Goal: Information Seeking & Learning: Learn about a topic

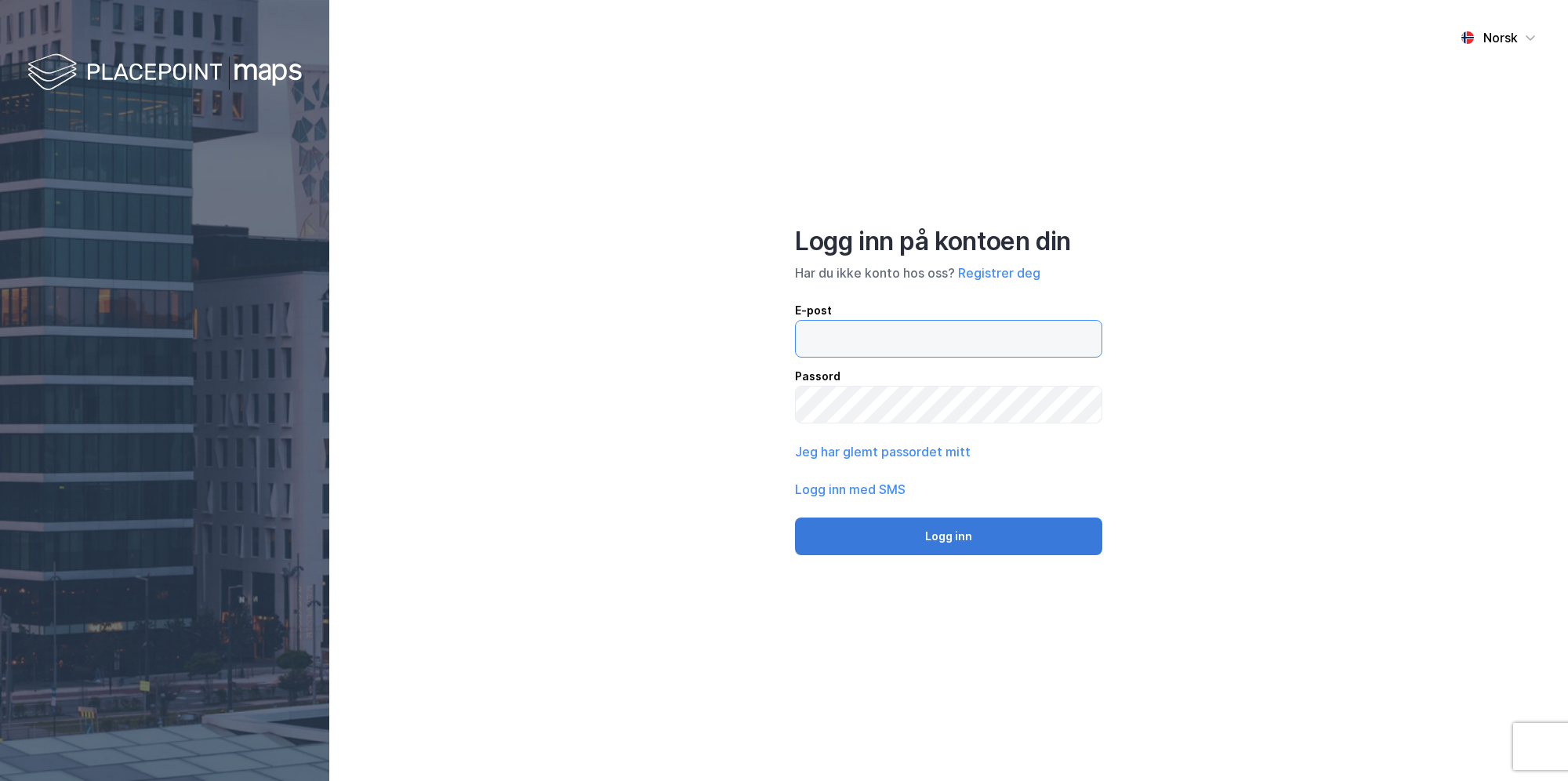
type input "[EMAIL_ADDRESS][PERSON_NAME][DOMAIN_NAME]"
click at [982, 528] on button "Logg inn" at bounding box center [948, 536] width 307 height 37
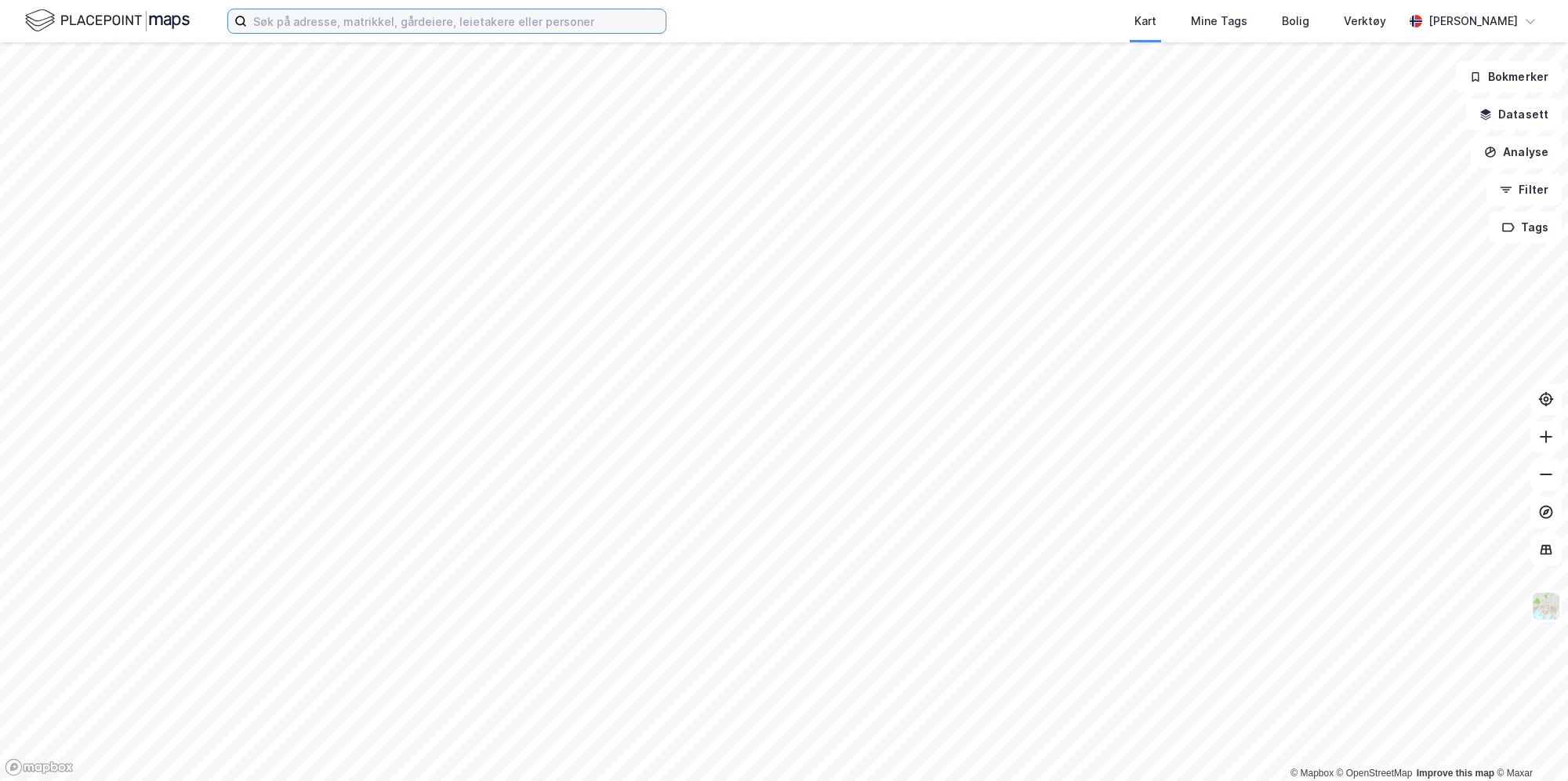
click at [497, 25] on input at bounding box center [456, 21] width 419 height 23
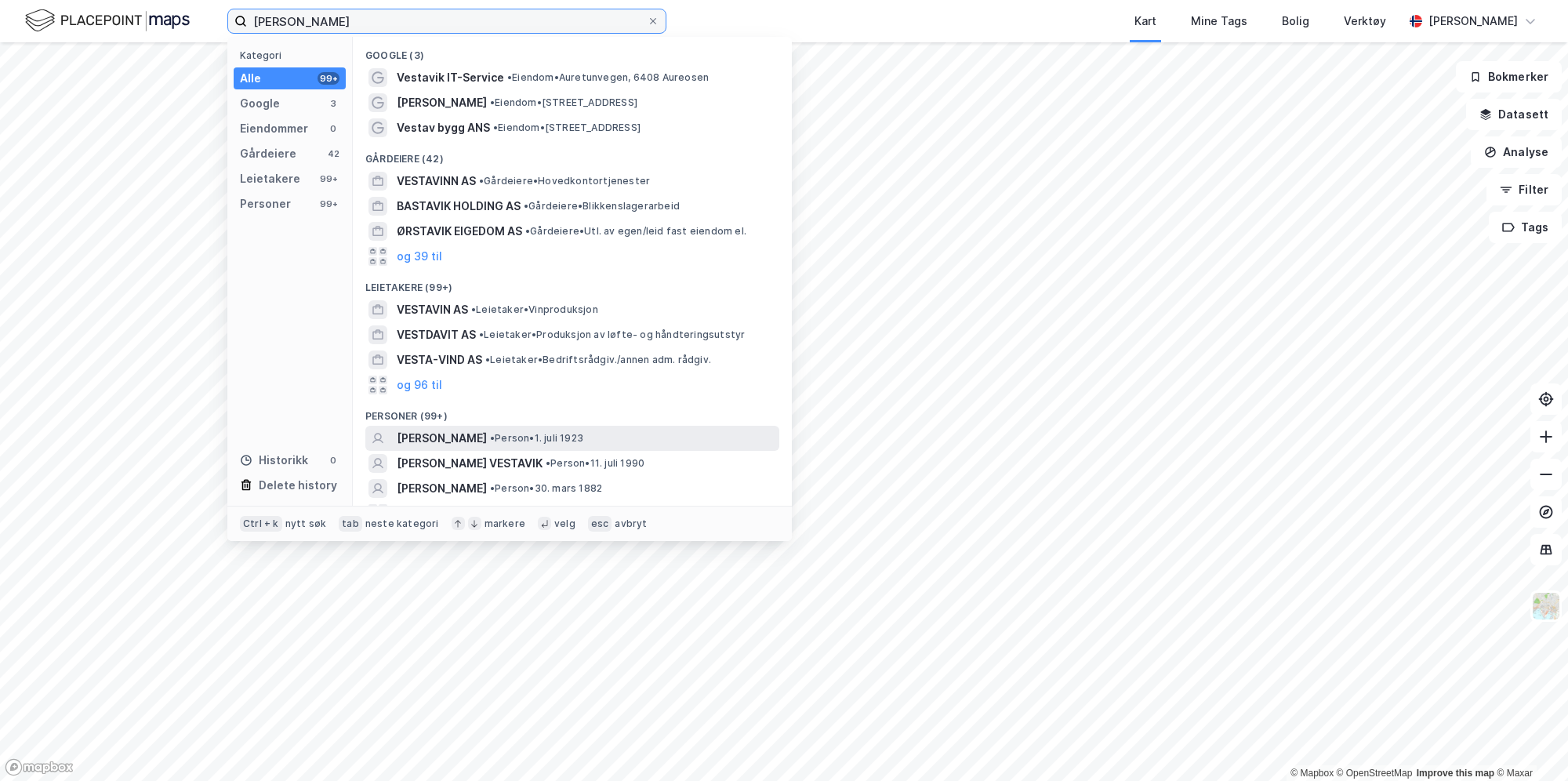
scroll to position [21, 0]
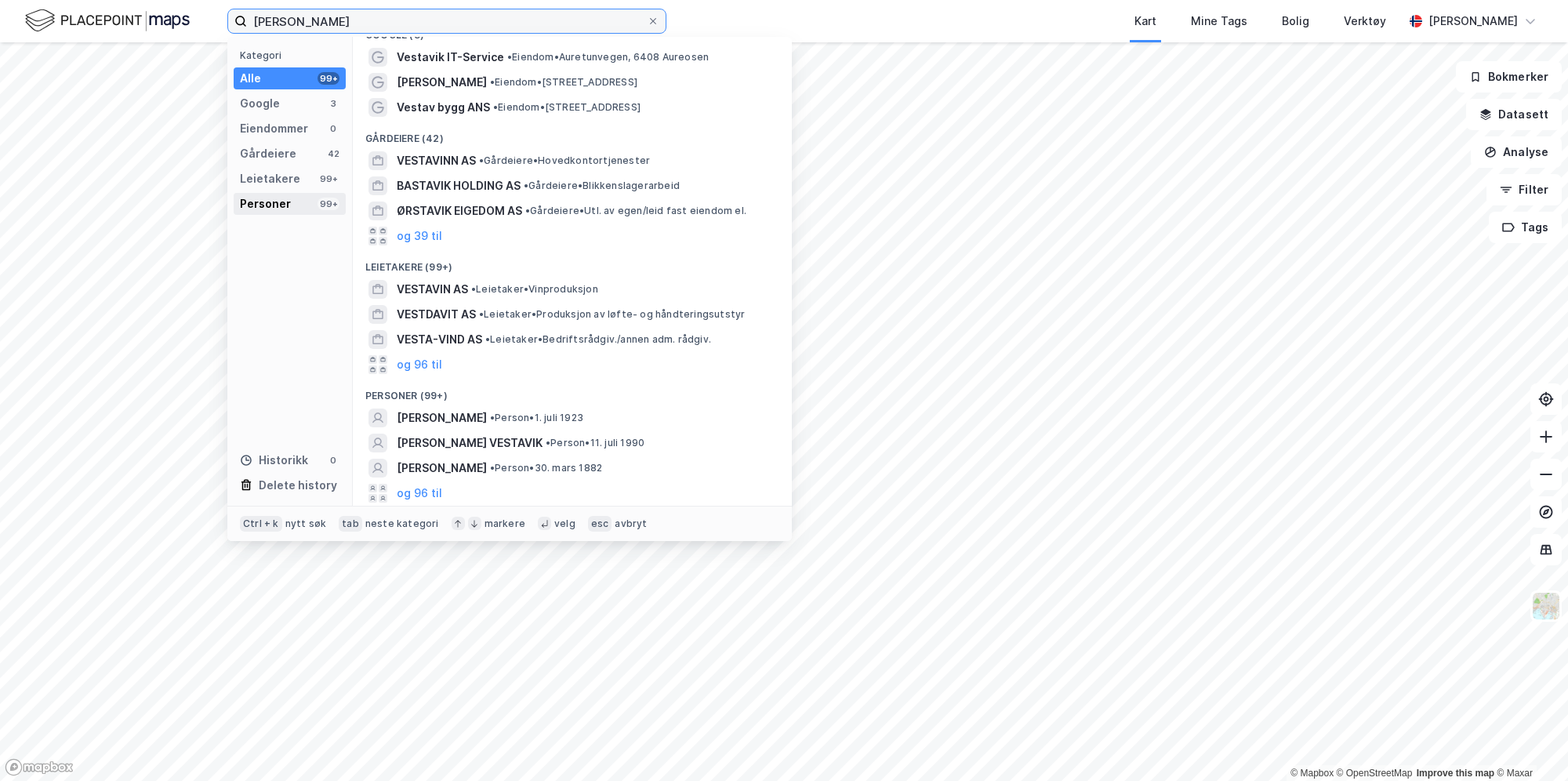
type input "[PERSON_NAME]"
click at [295, 204] on div "Personer 99+" at bounding box center [289, 204] width 112 height 22
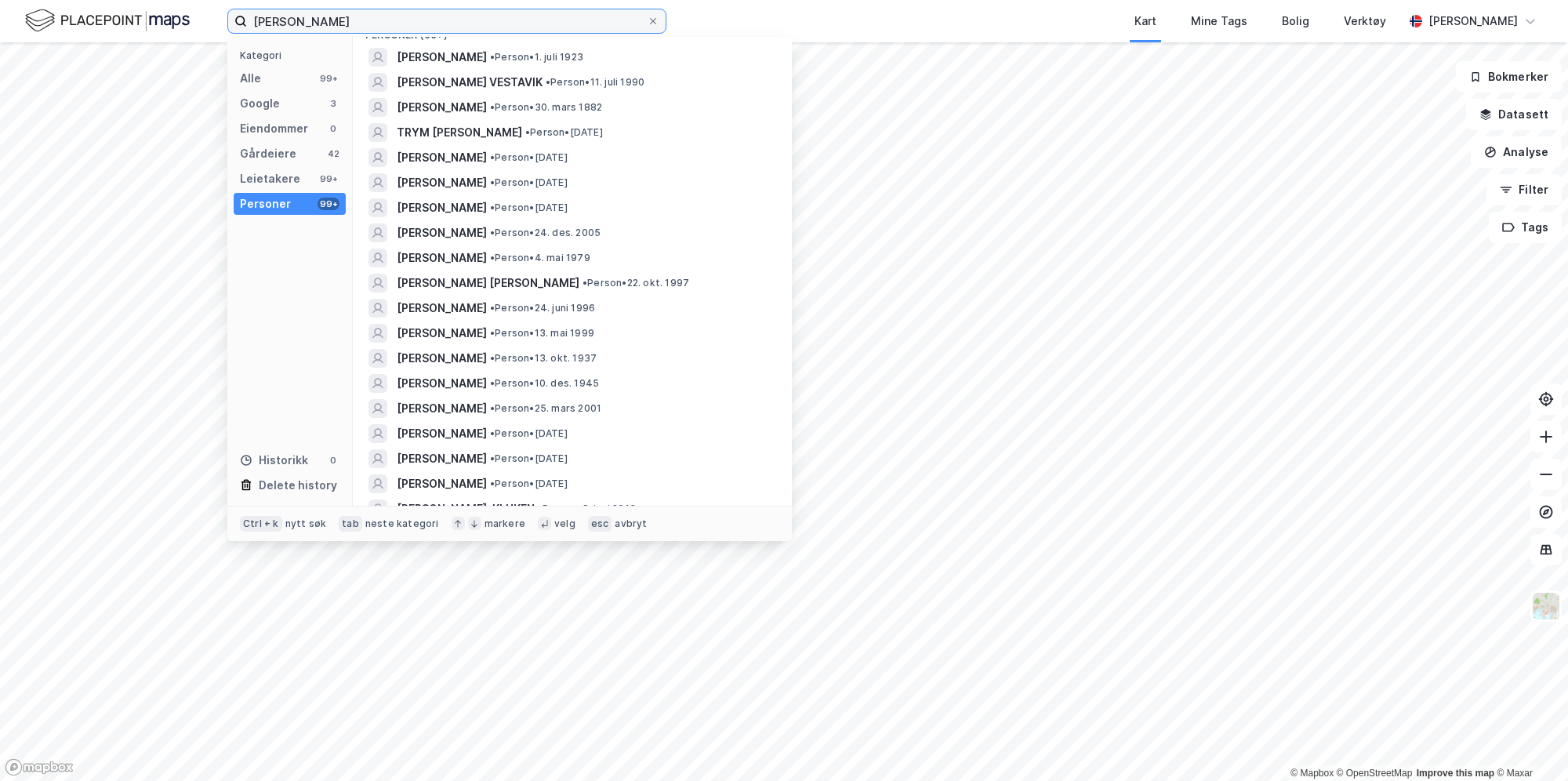
scroll to position [0, 0]
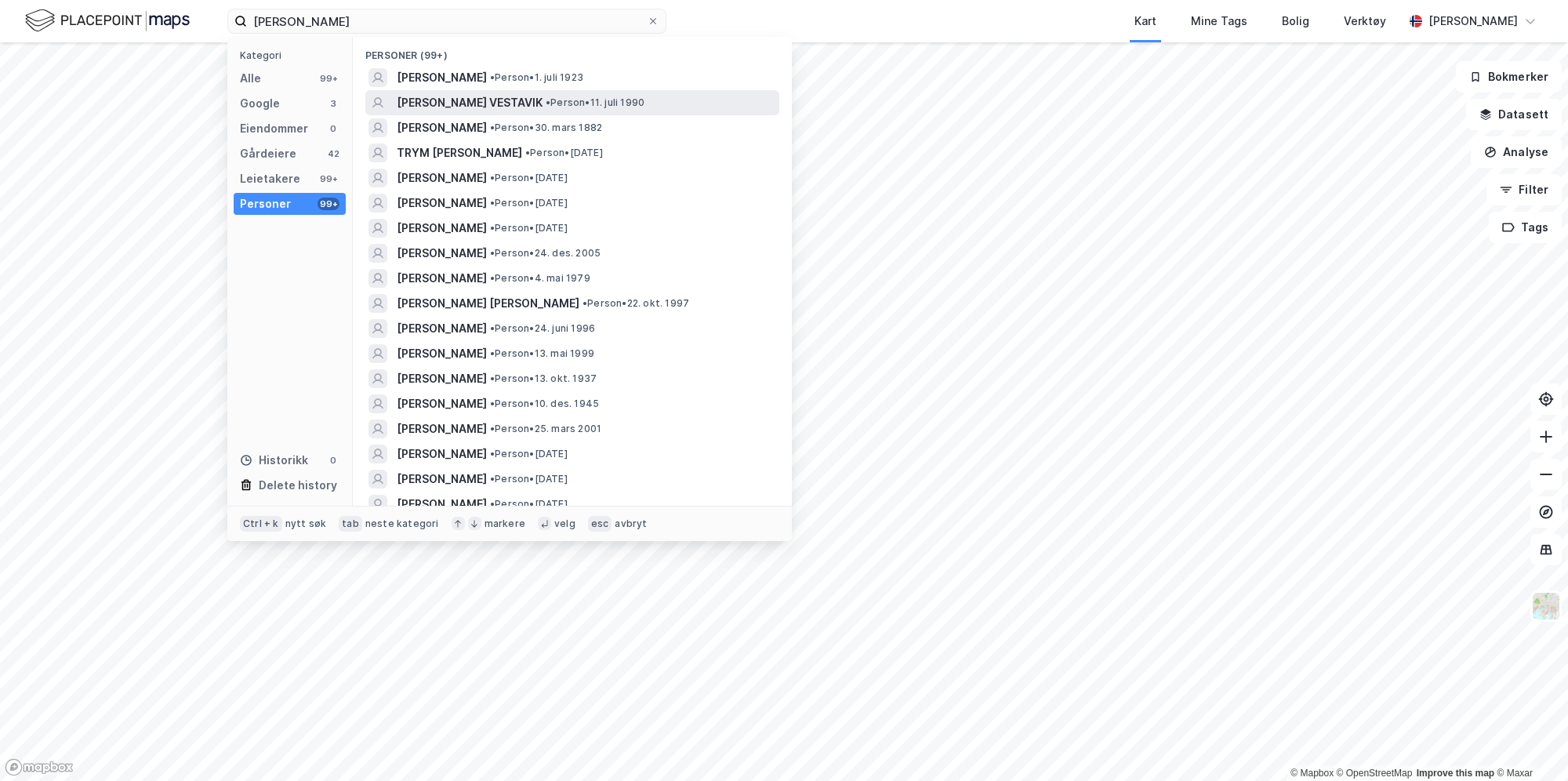
click at [699, 101] on div "[PERSON_NAME] VESTAVIK • Person • 11. juli 1990" at bounding box center [586, 102] width 380 height 19
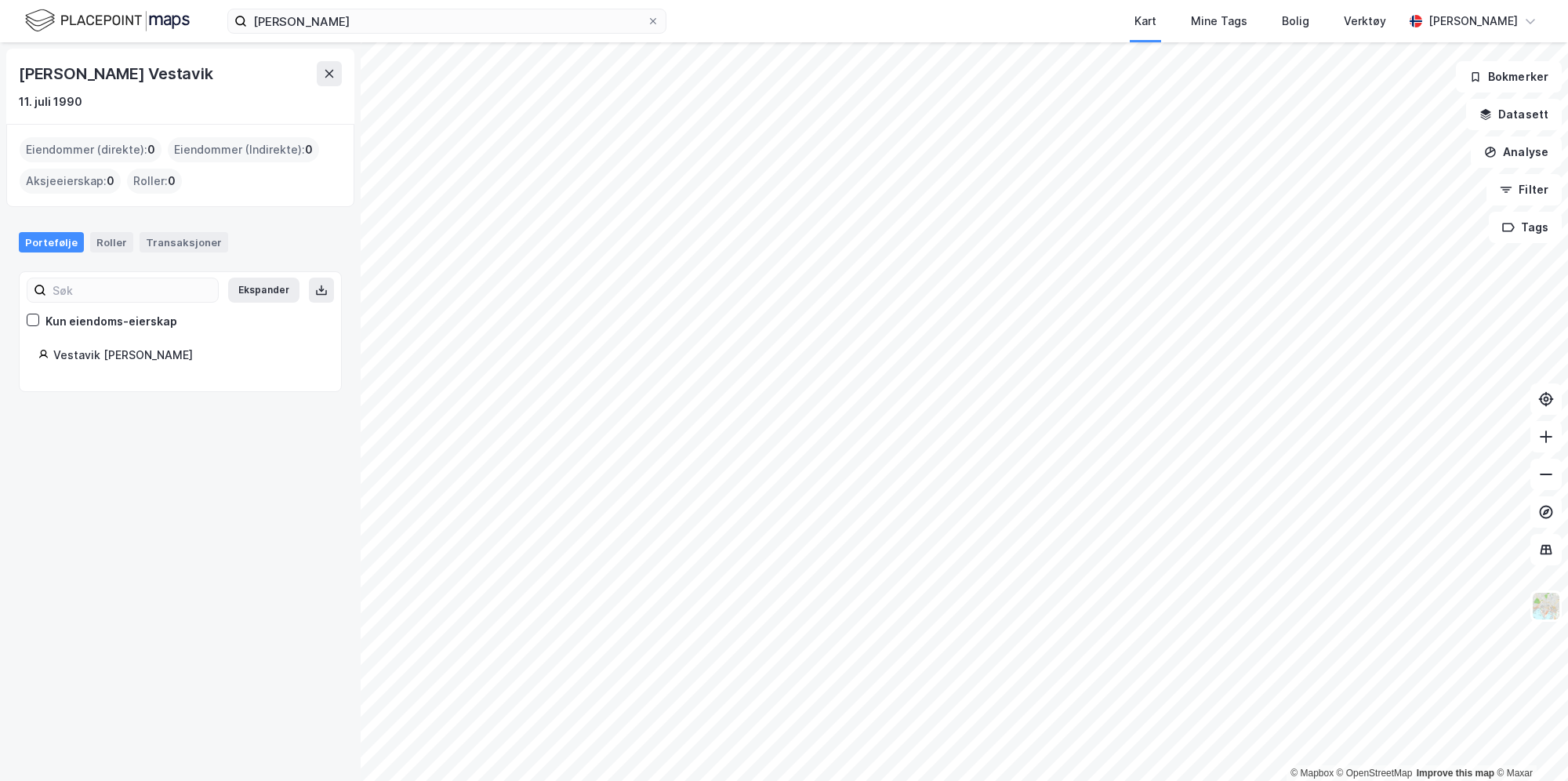
click at [144, 356] on div "Vestavik [PERSON_NAME]" at bounding box center [188, 355] width 269 height 19
click at [104, 237] on div "Roller" at bounding box center [112, 242] width 43 height 21
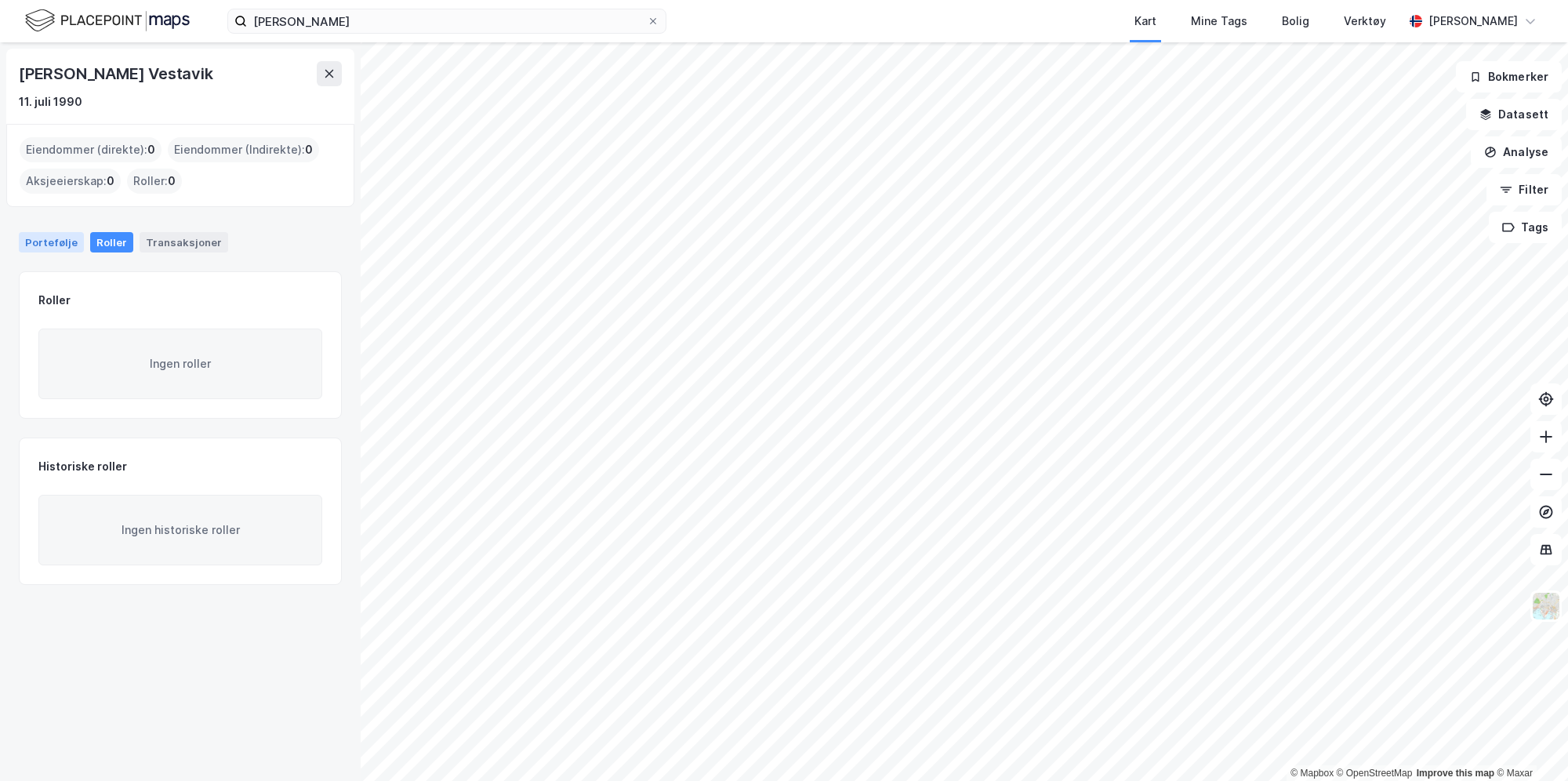
click at [50, 244] on div "Portefølje" at bounding box center [51, 242] width 65 height 21
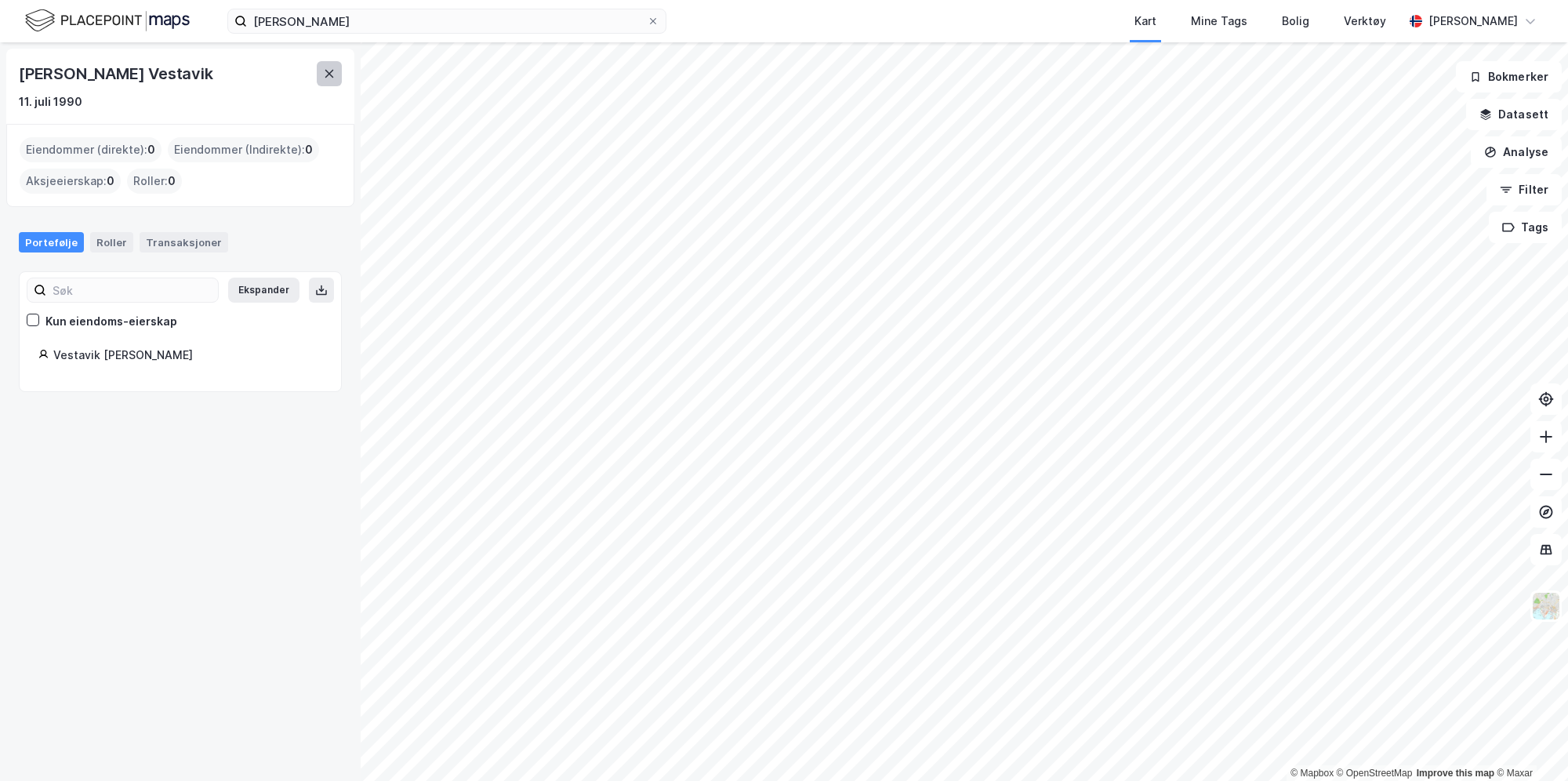
click at [331, 75] on icon at bounding box center [329, 73] width 12 height 12
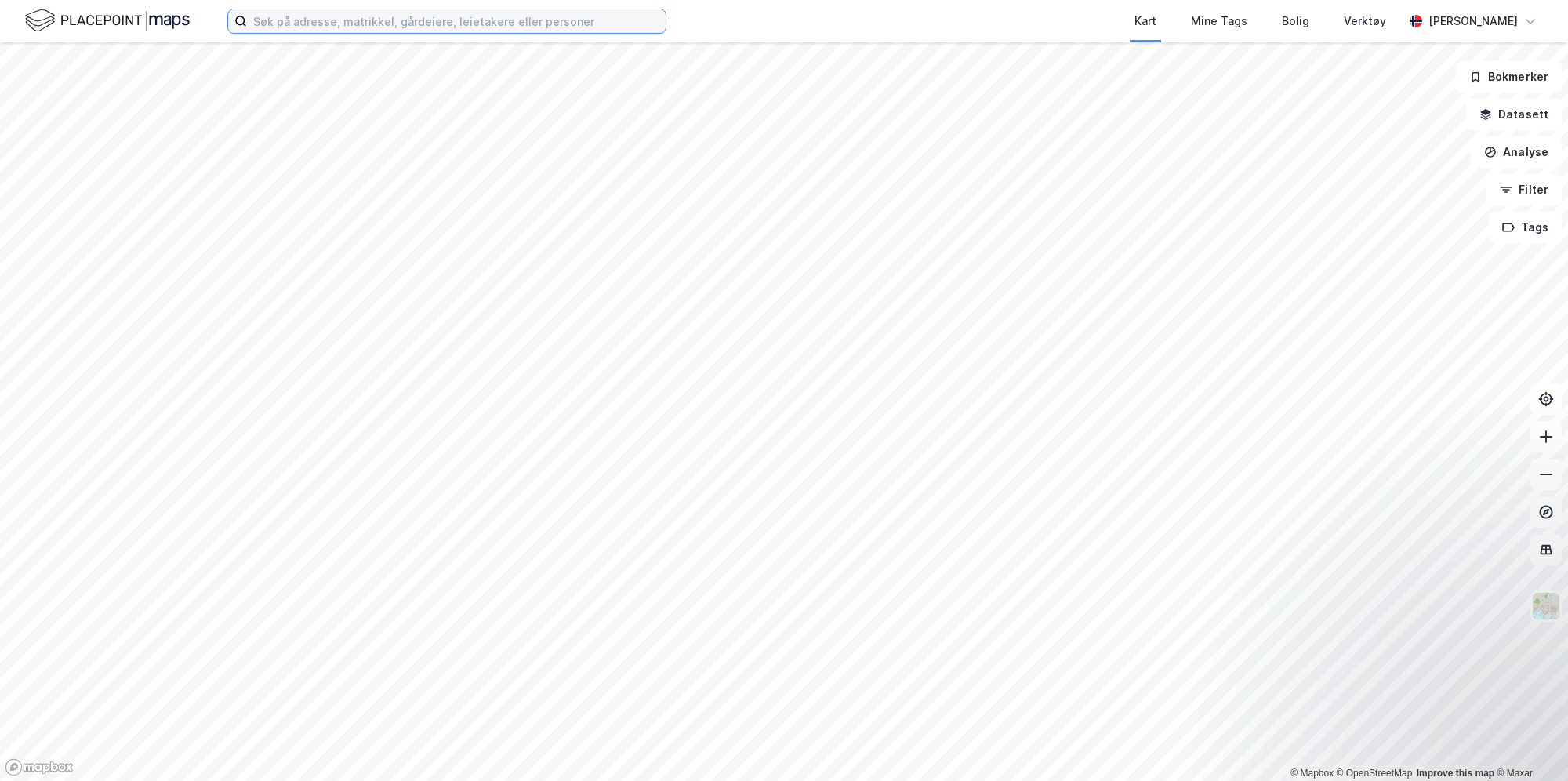
click at [455, 21] on input at bounding box center [456, 21] width 419 height 23
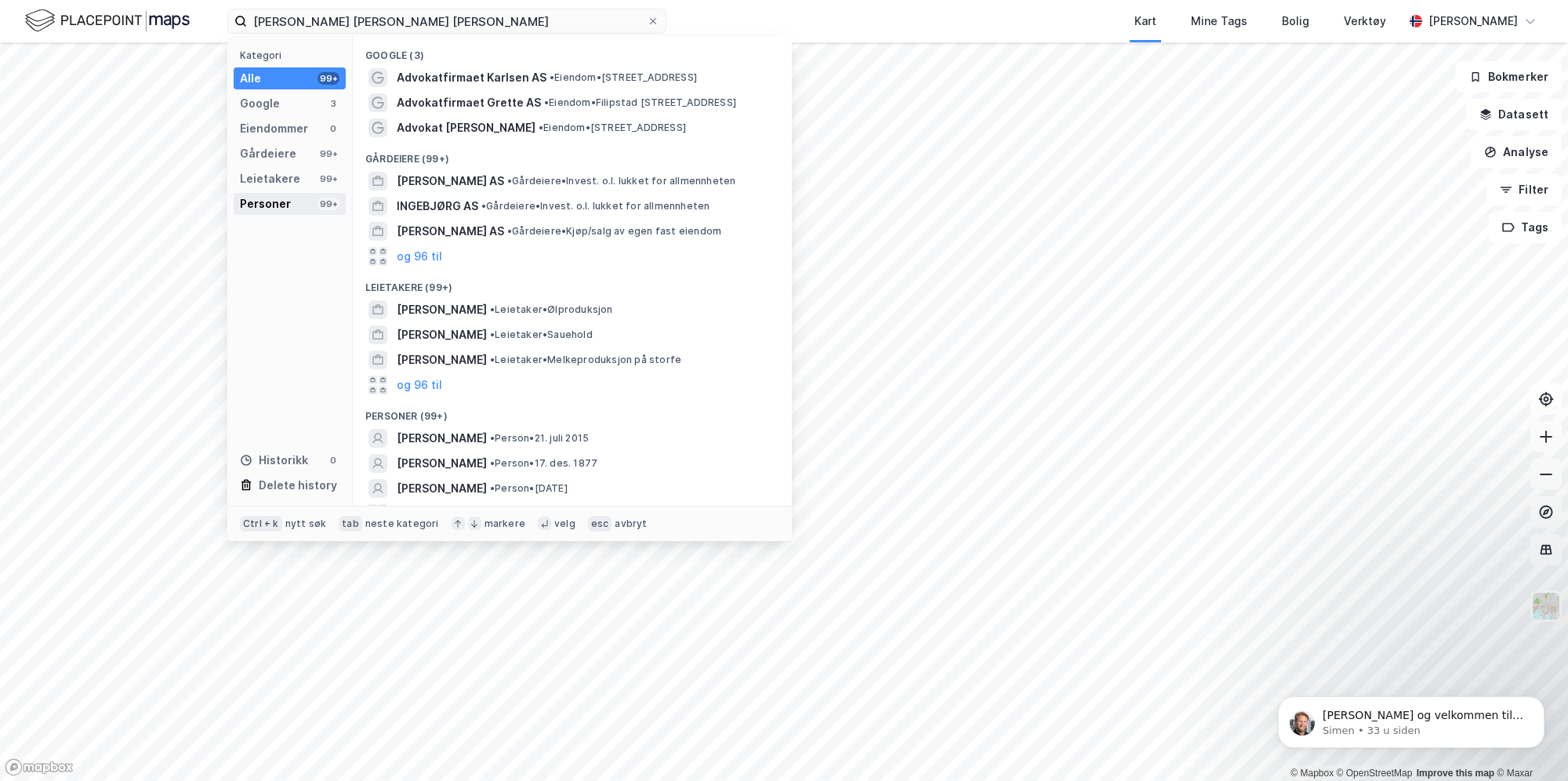
click at [293, 194] on div "Personer 99+" at bounding box center [289, 204] width 112 height 22
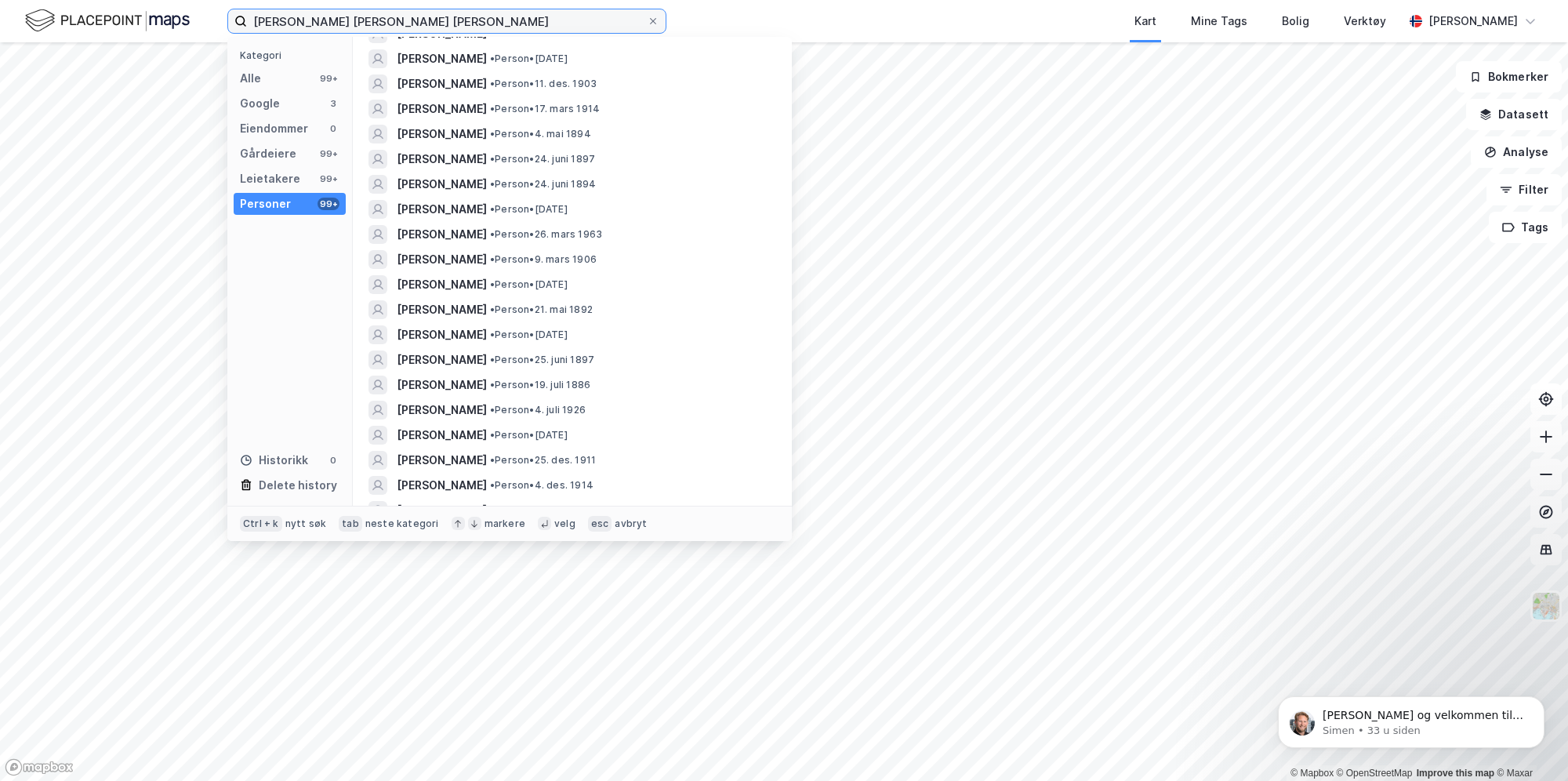
scroll to position [2044, 0]
click at [530, 15] on input "ingeborg fredrikke hjelmeland karlsen" at bounding box center [447, 21] width 400 height 23
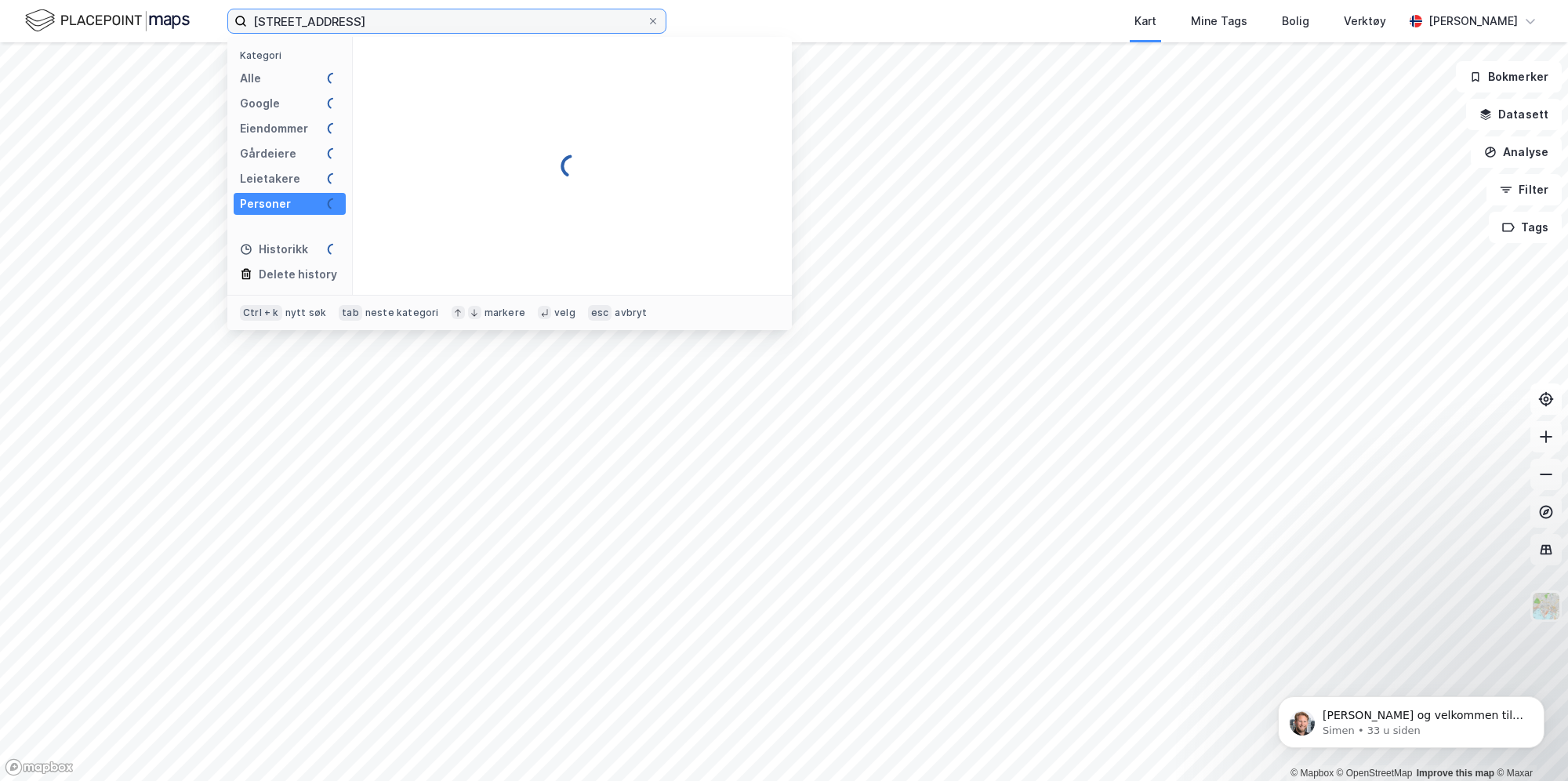
scroll to position [0, 0]
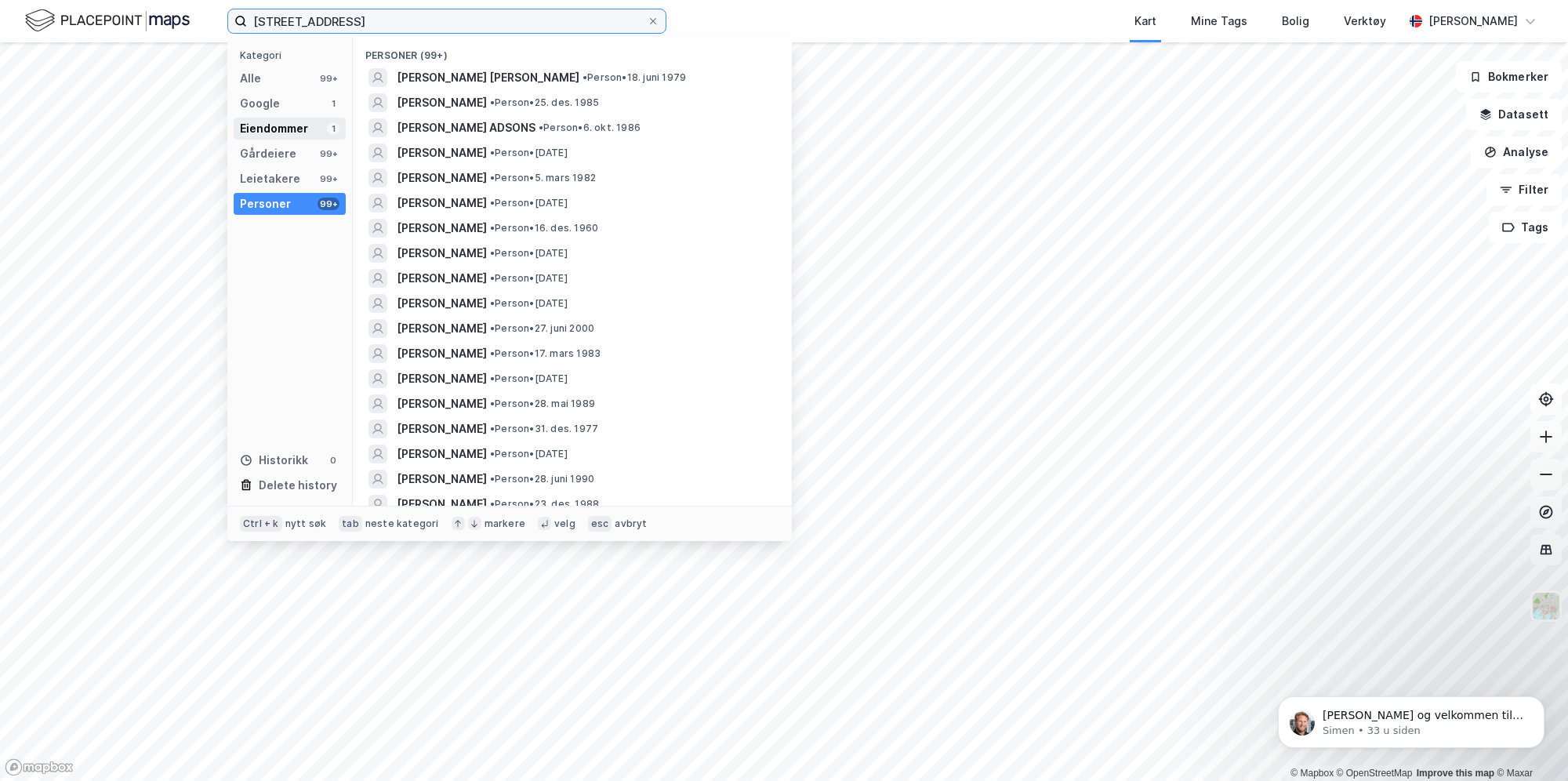
type input "pavels gate 5"
click at [288, 123] on div "Eiendommer" at bounding box center [274, 129] width 68 height 19
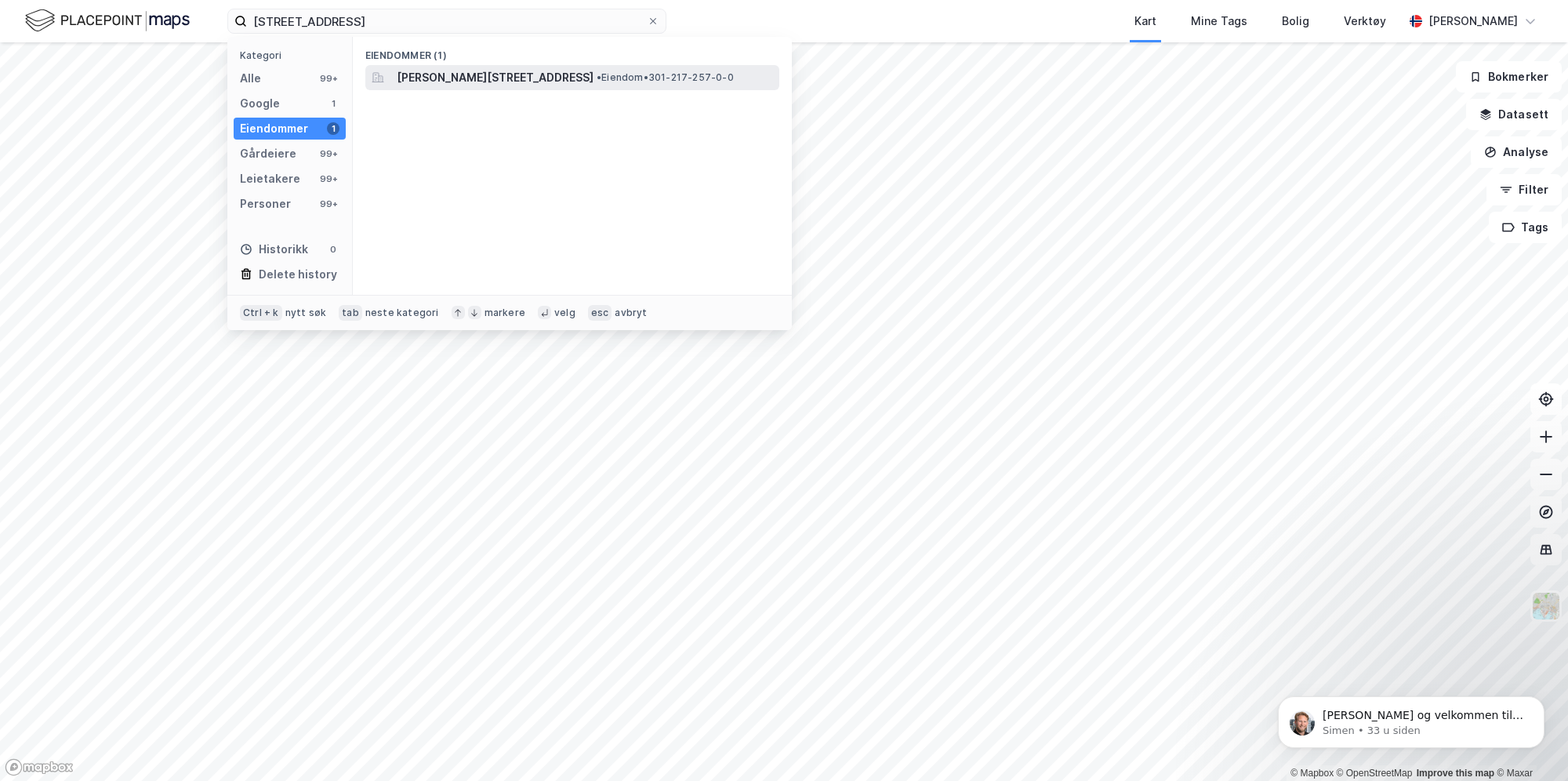
click at [596, 74] on span "•" at bounding box center [599, 77] width 5 height 12
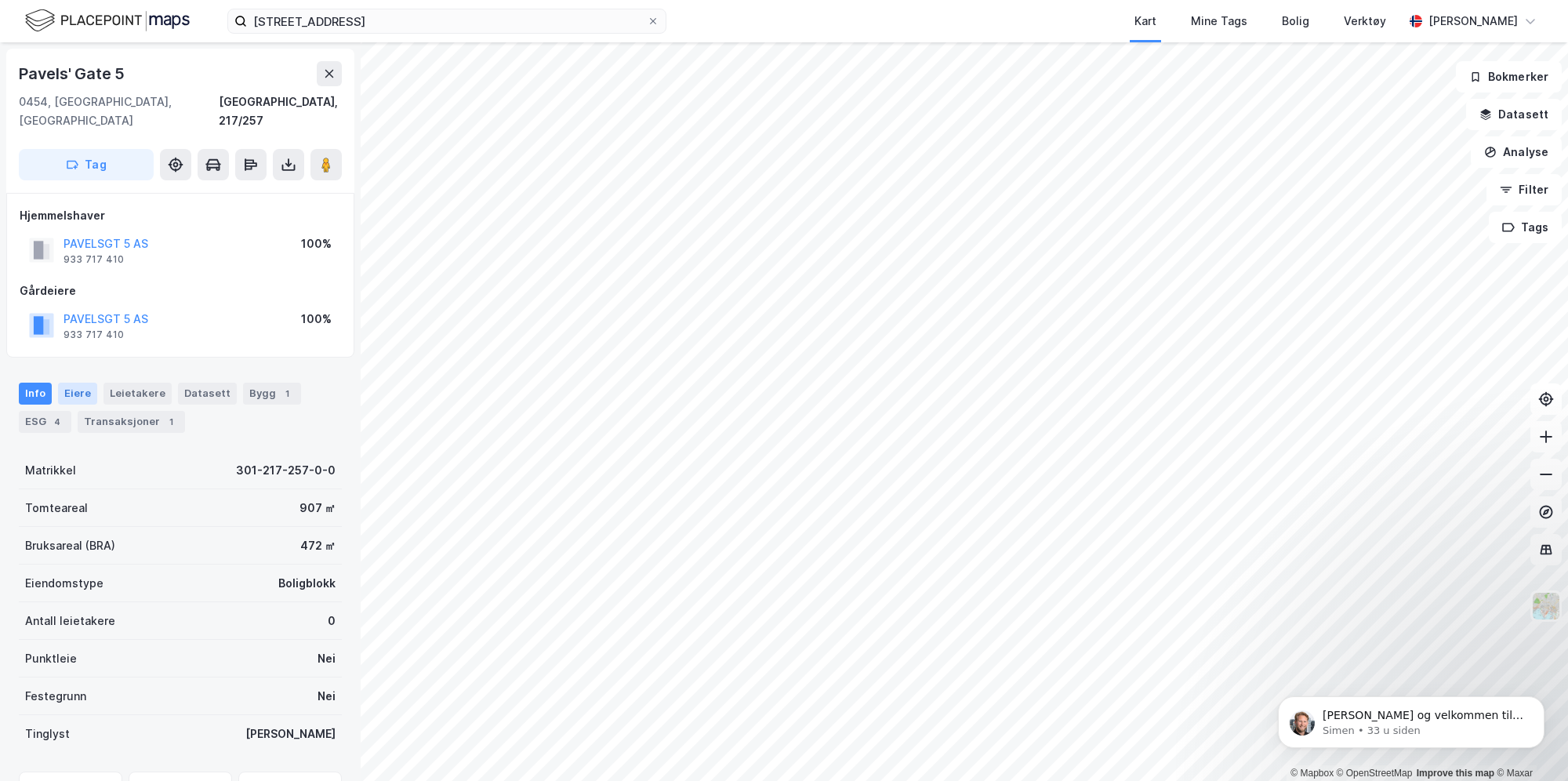
click at [81, 383] on div "Eiere" at bounding box center [77, 394] width 39 height 22
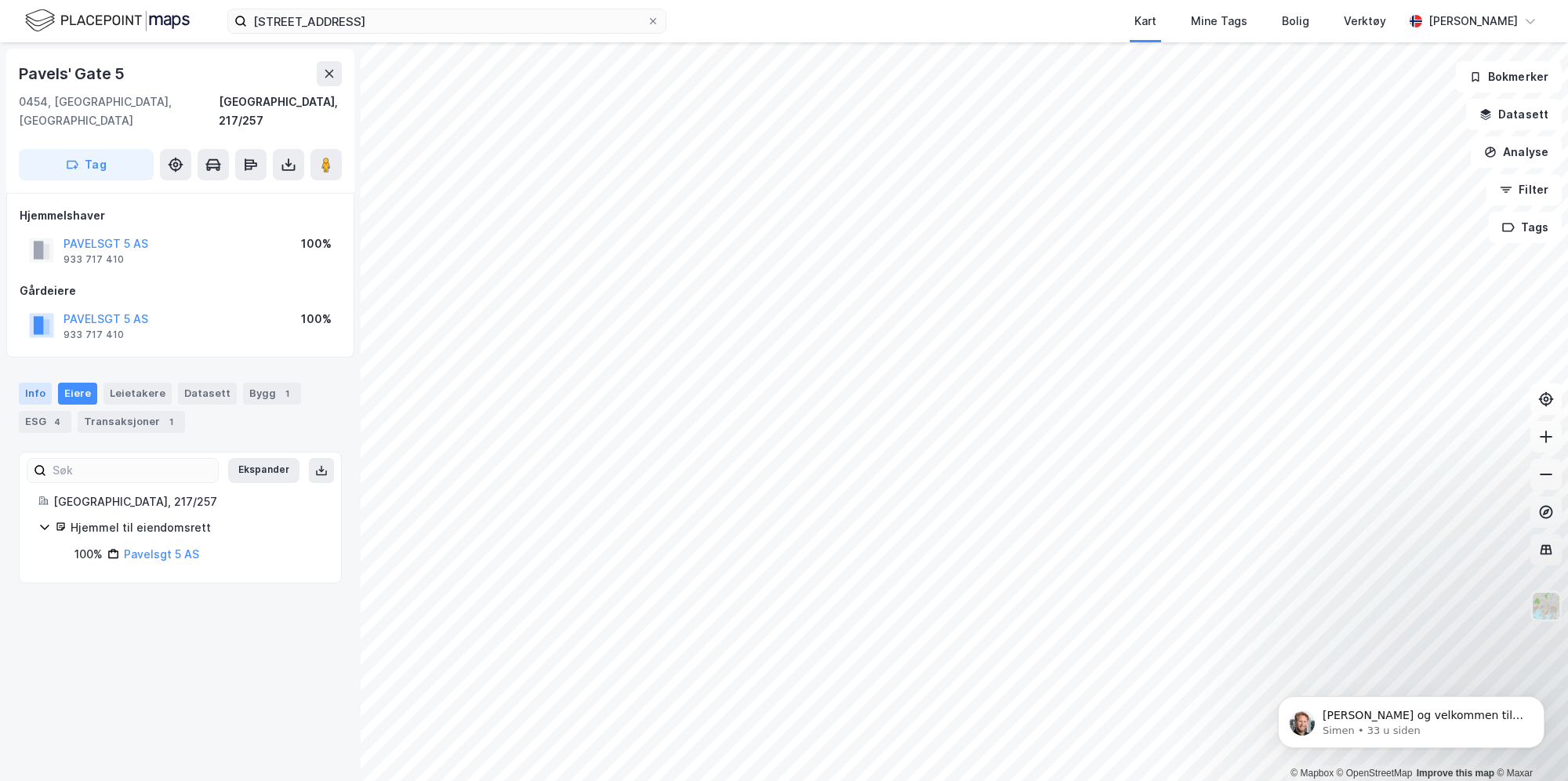
click at [46, 383] on div "Info" at bounding box center [36, 394] width 33 height 22
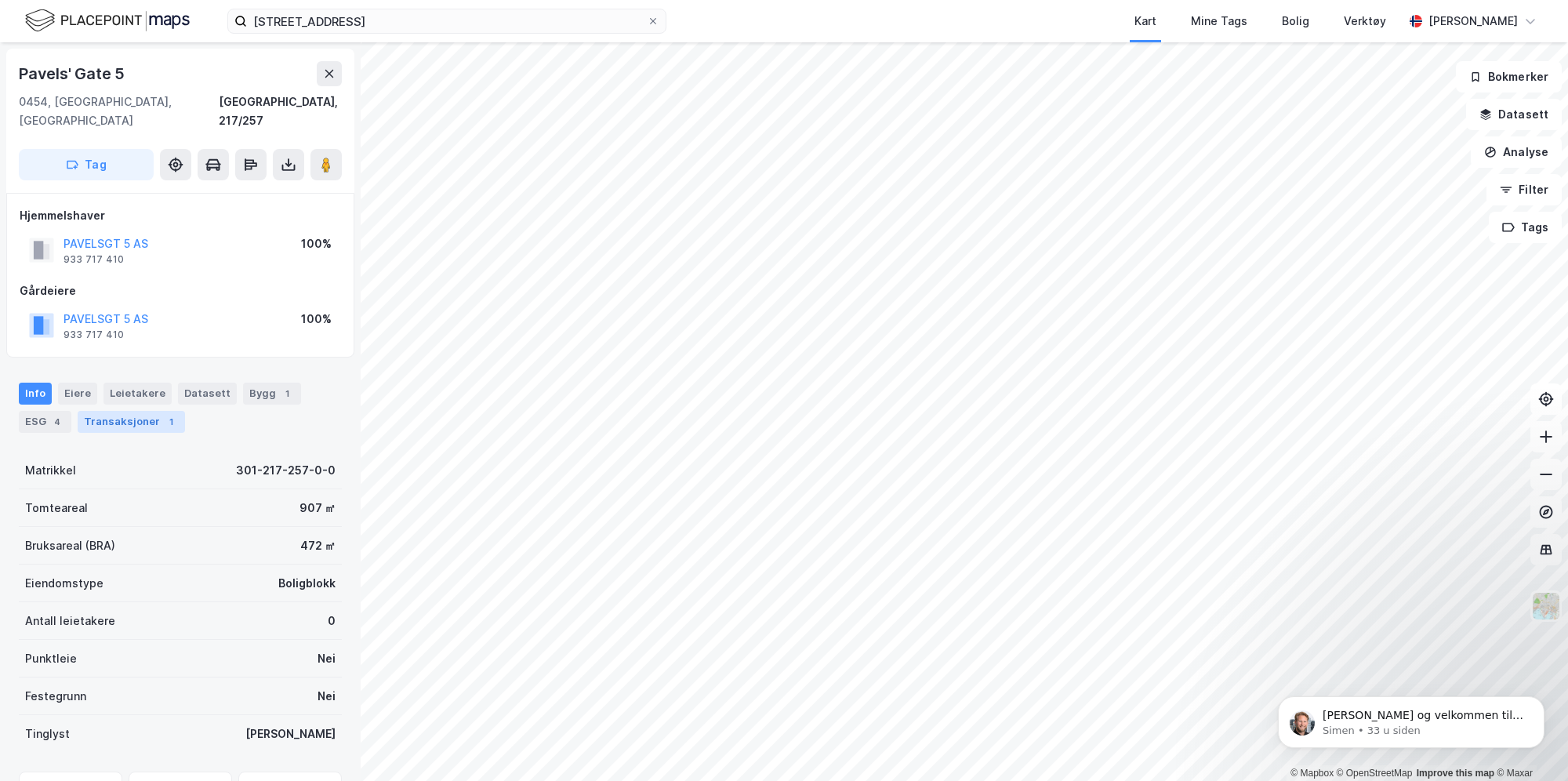
click at [125, 411] on div "Transaksjoner 1" at bounding box center [130, 422] width 107 height 22
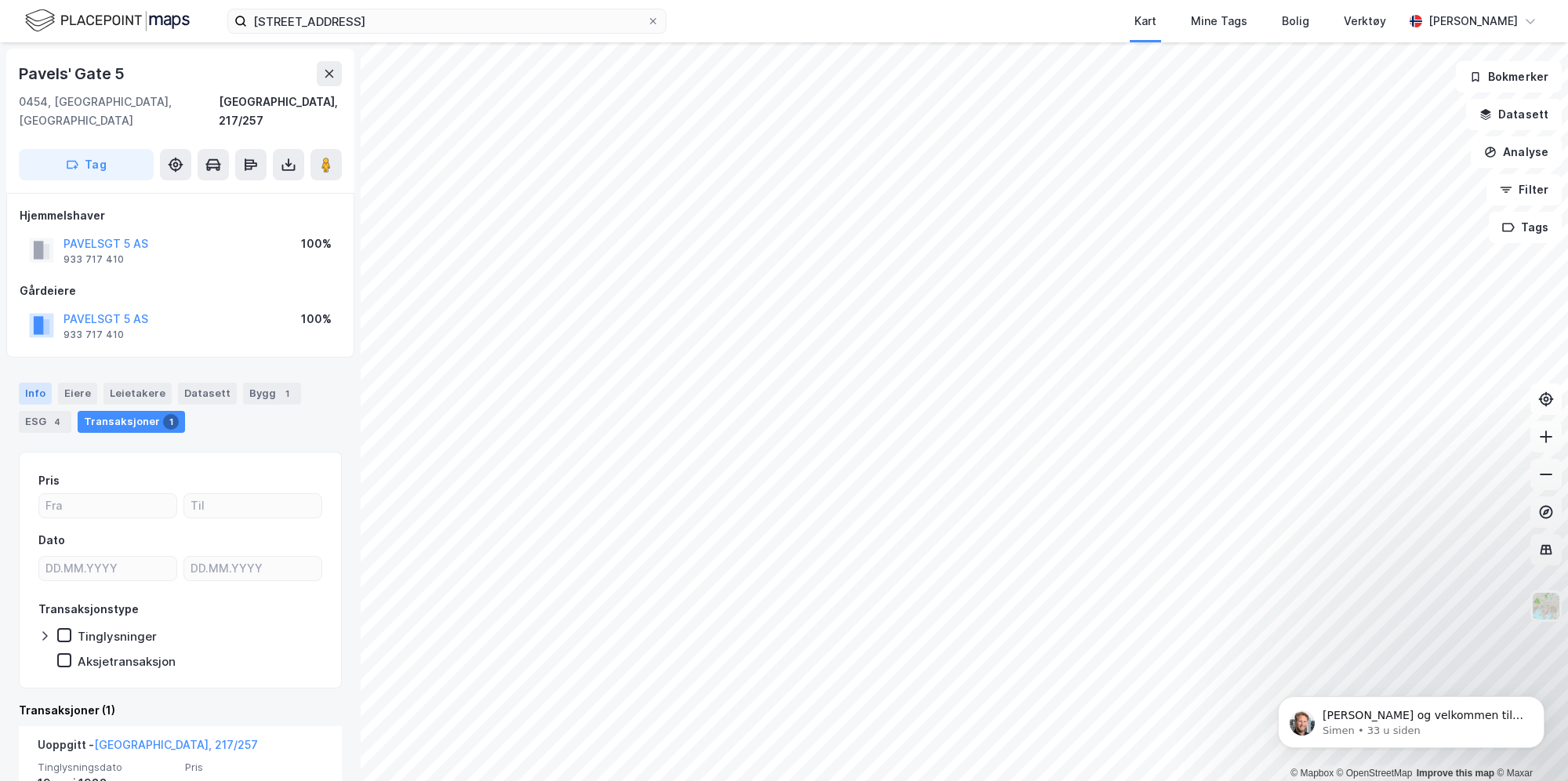
click at [32, 383] on div "Info" at bounding box center [36, 394] width 33 height 22
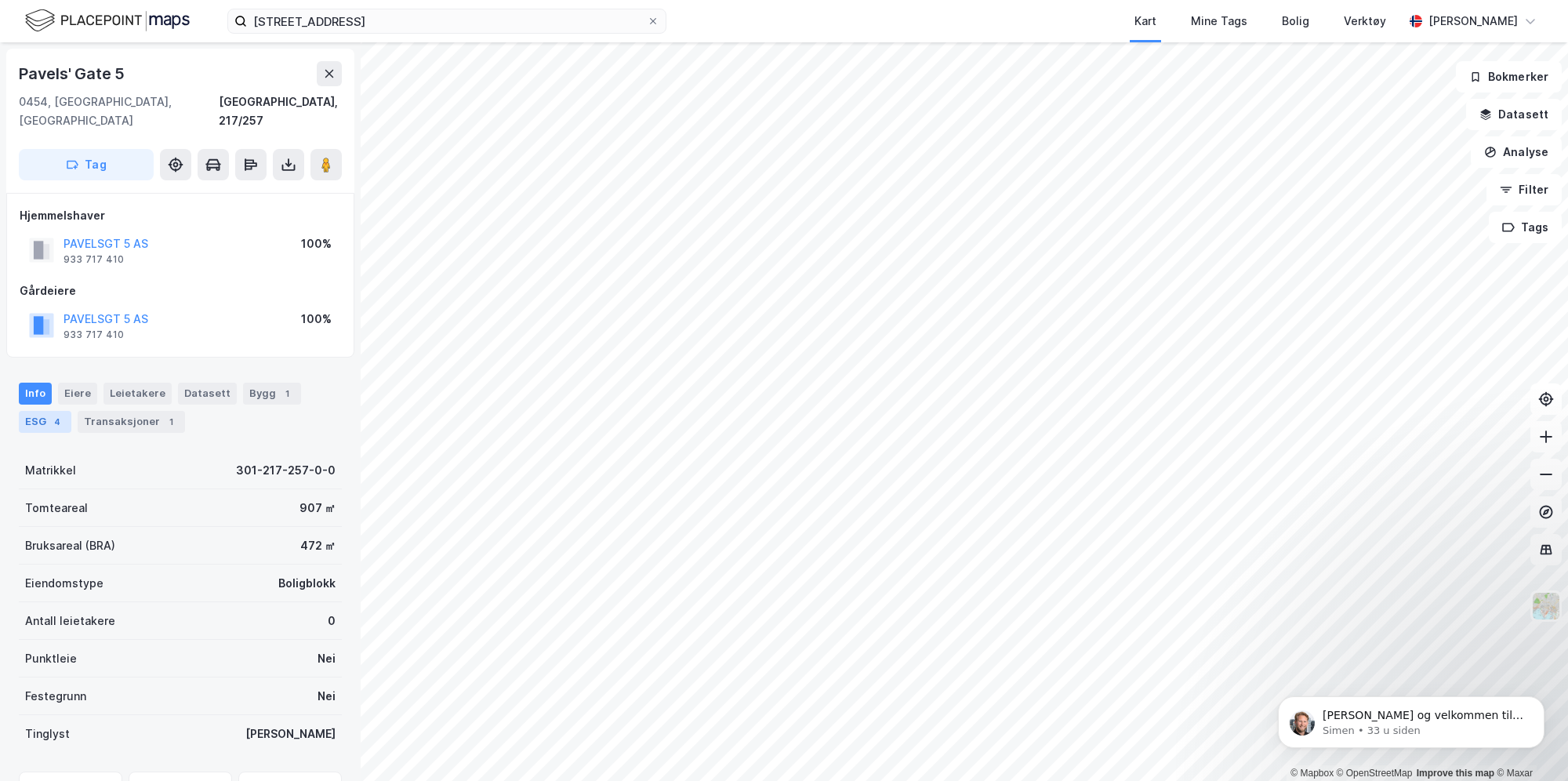
click at [44, 411] on div "ESG 4" at bounding box center [45, 422] width 52 height 22
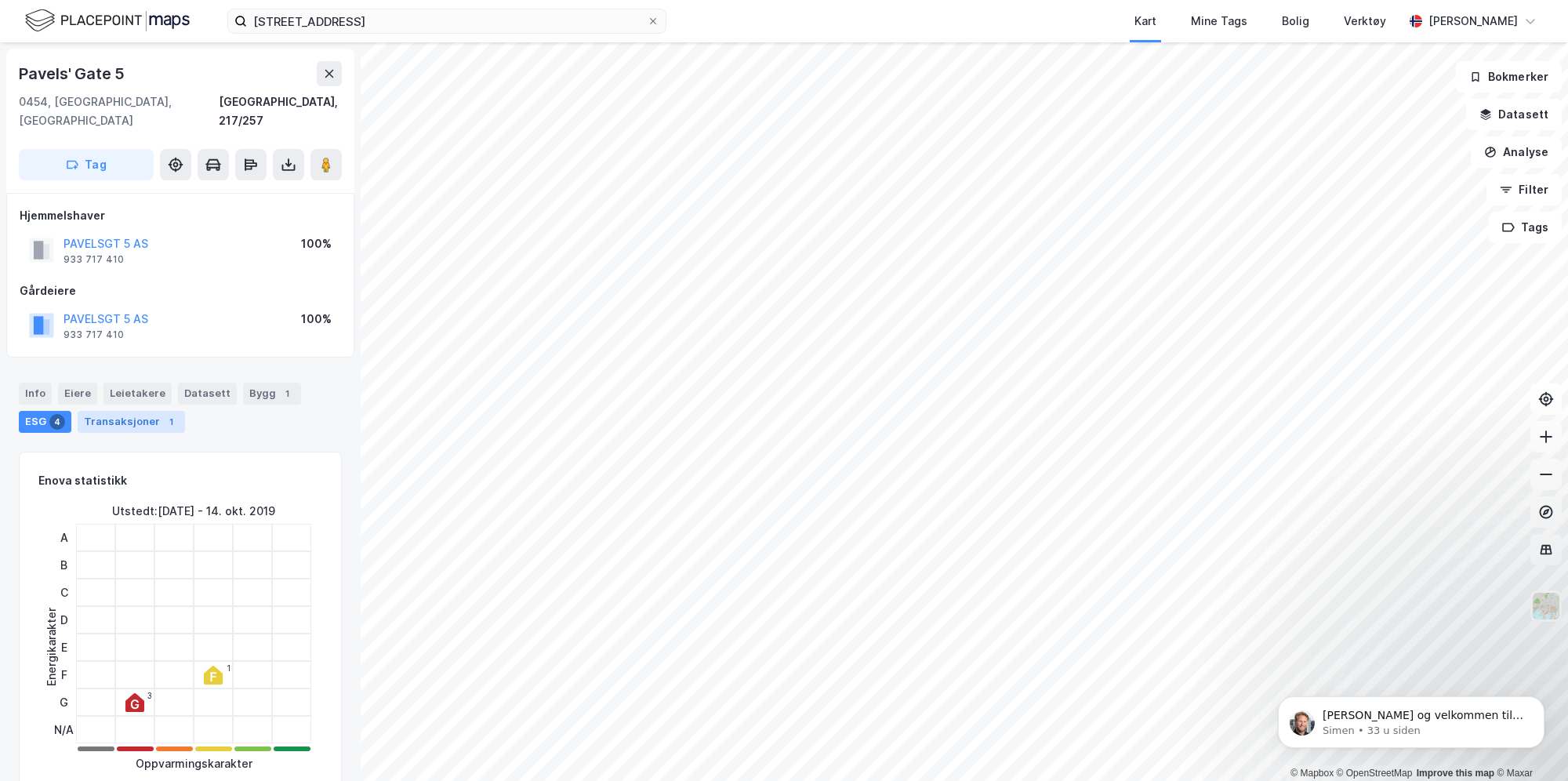
click at [119, 411] on div "Transaksjoner 1" at bounding box center [130, 422] width 107 height 22
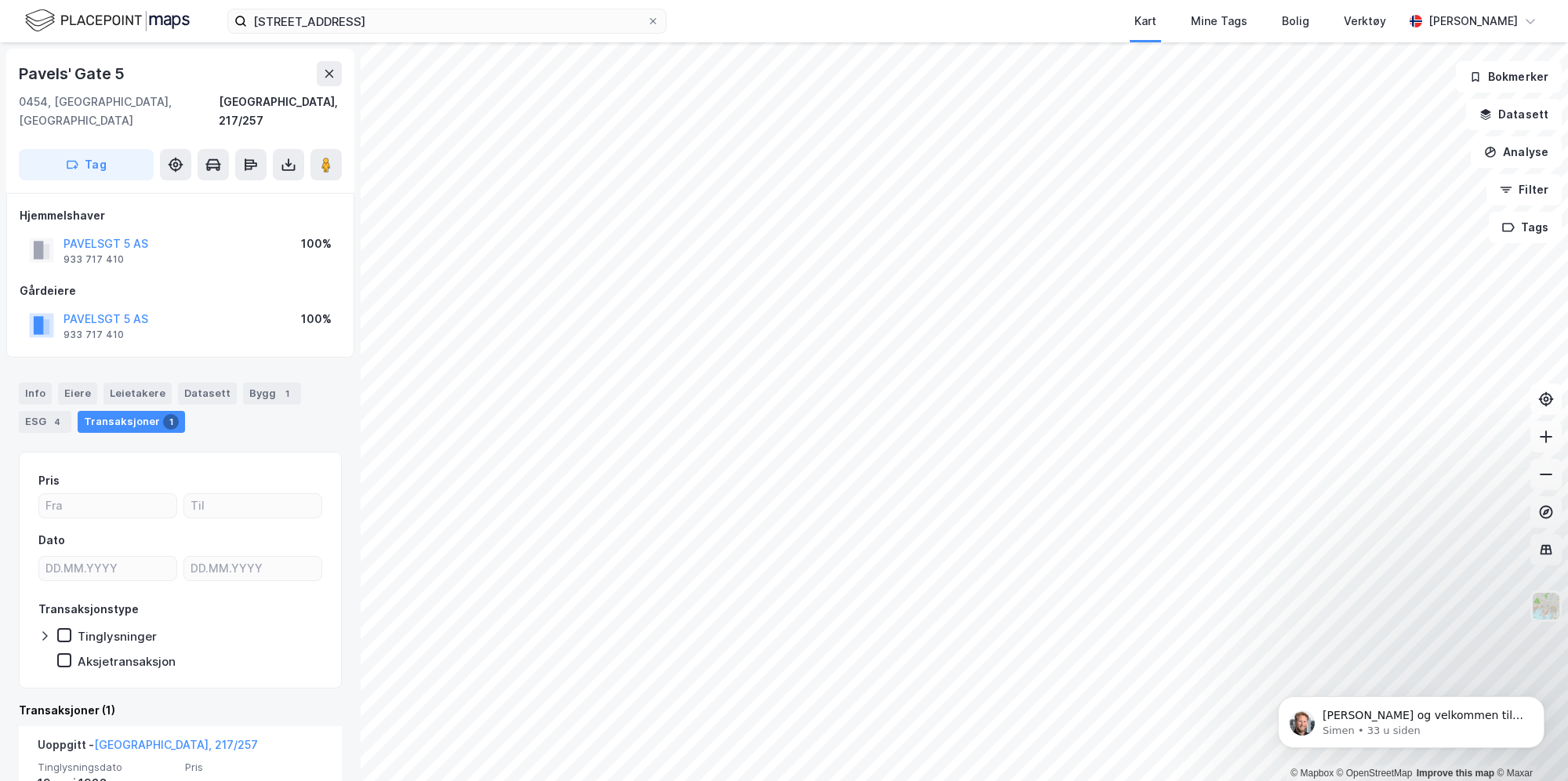
drag, startPoint x: 97, startPoint y: 297, endPoint x: 63, endPoint y: 302, distance: 34.4
click at [63, 310] on div "PAVELSGT 5 AS 933 717 410" at bounding box center [89, 326] width 120 height 32
click at [0, 0] on button "PAVELSGT 5 AS" at bounding box center [0, 0] width 0 height 0
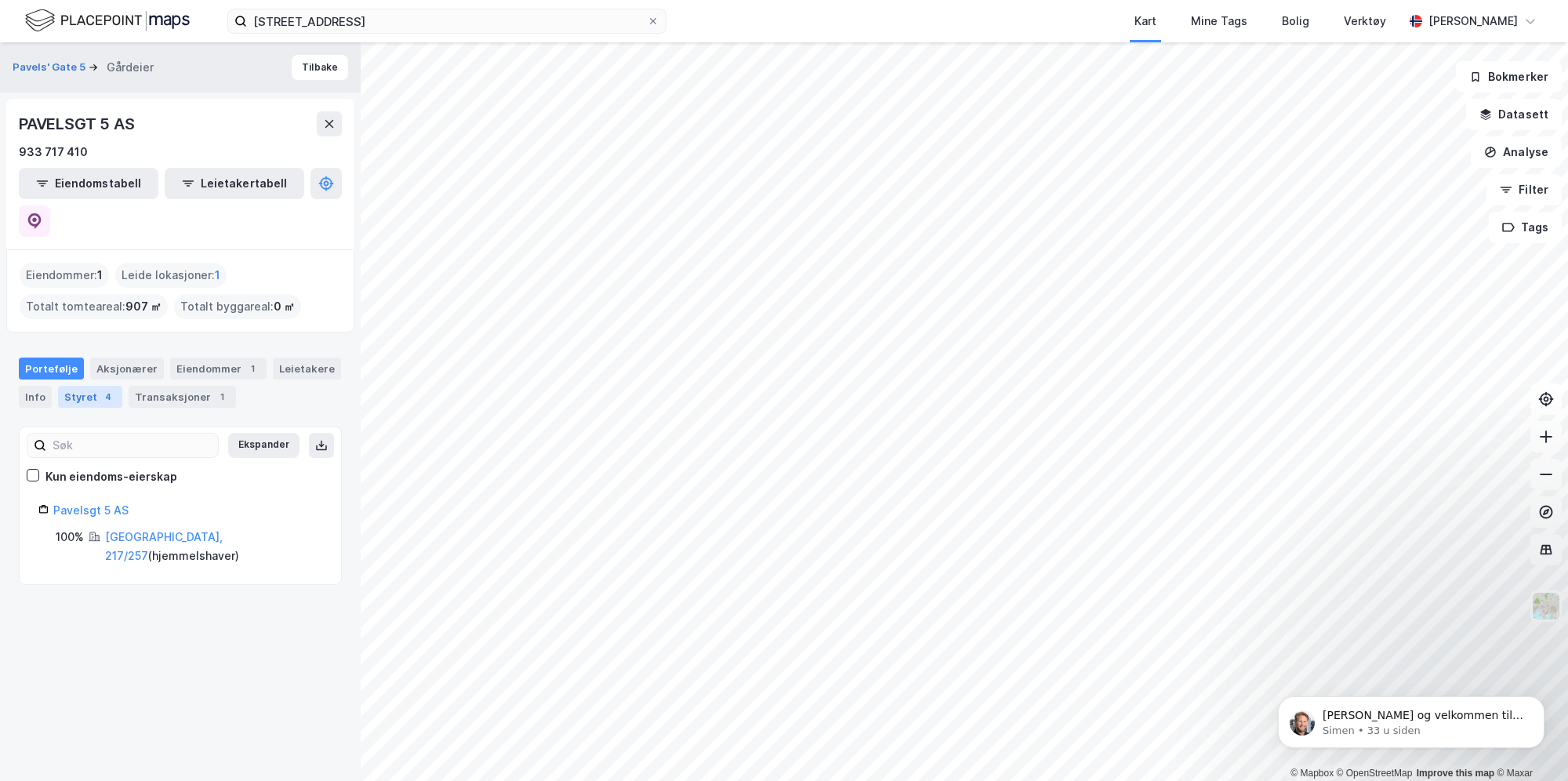
click at [77, 386] on div "Styret 4" at bounding box center [90, 397] width 64 height 22
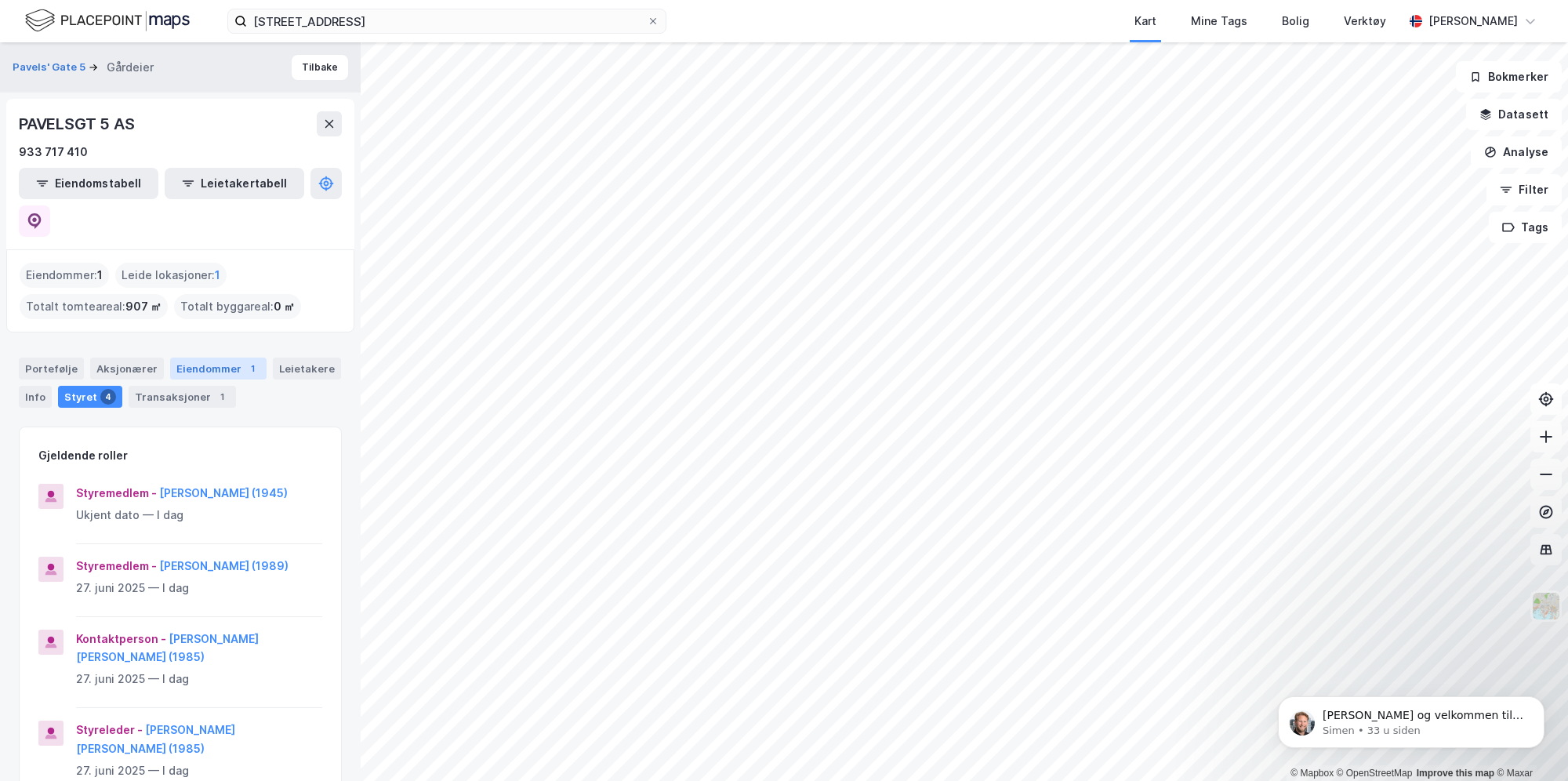
click at [198, 358] on div "Eiendommer 1" at bounding box center [218, 369] width 96 height 22
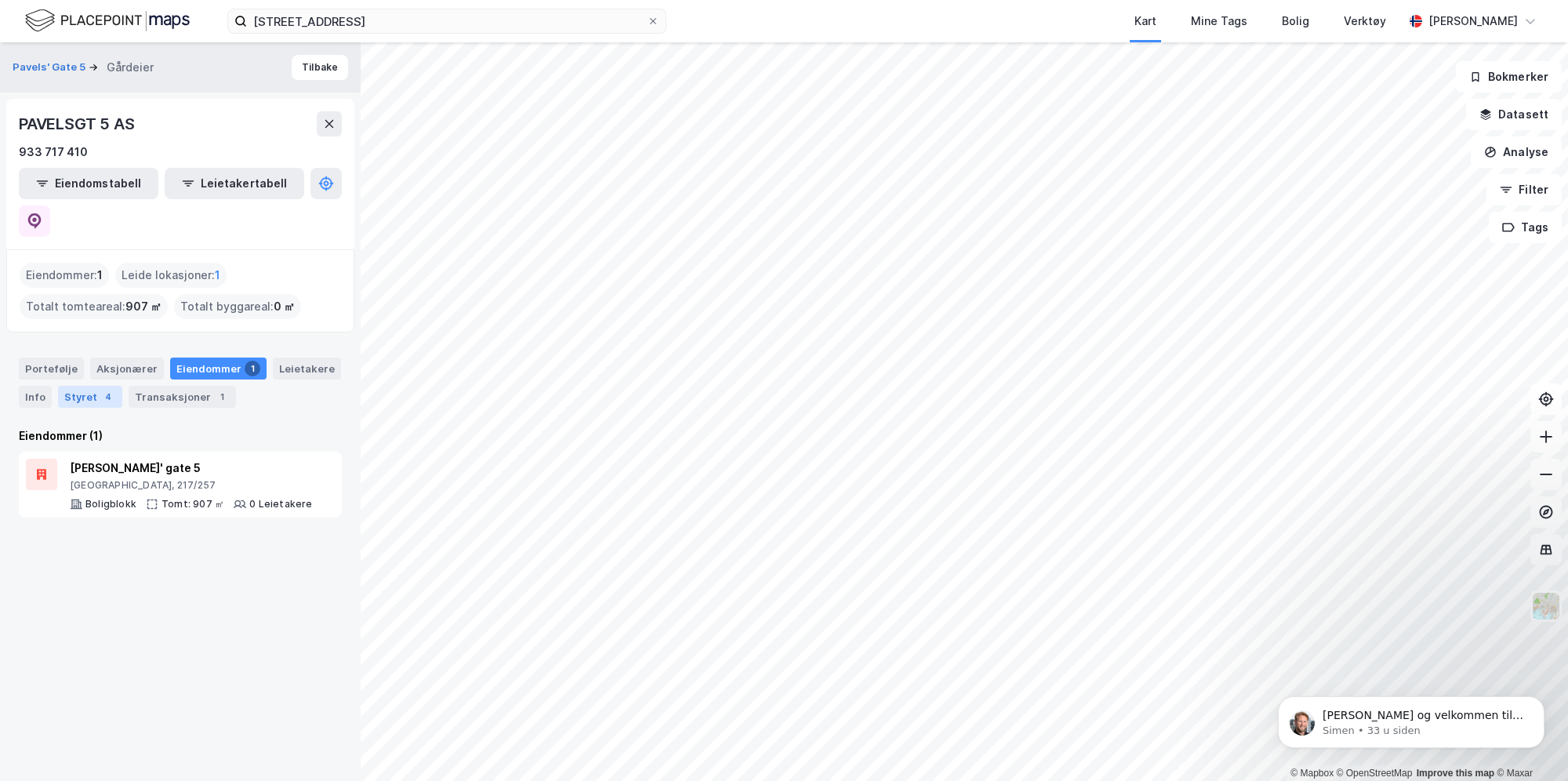
click at [92, 386] on div "Styret 4" at bounding box center [90, 397] width 64 height 22
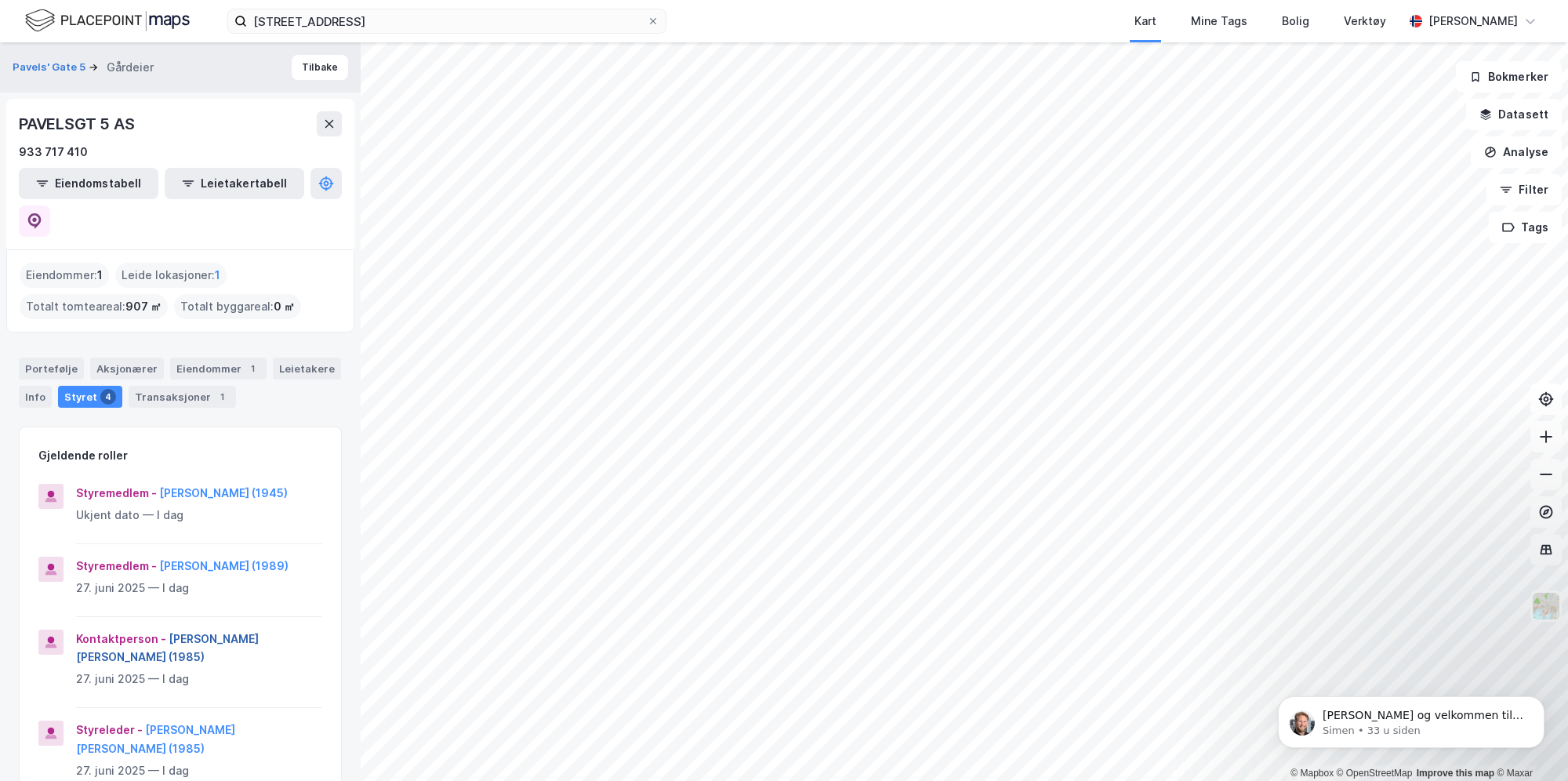
click at [0, 0] on button "Eirik Ytterstad Nikolaisen (1985)" at bounding box center [0, 0] width 0 height 0
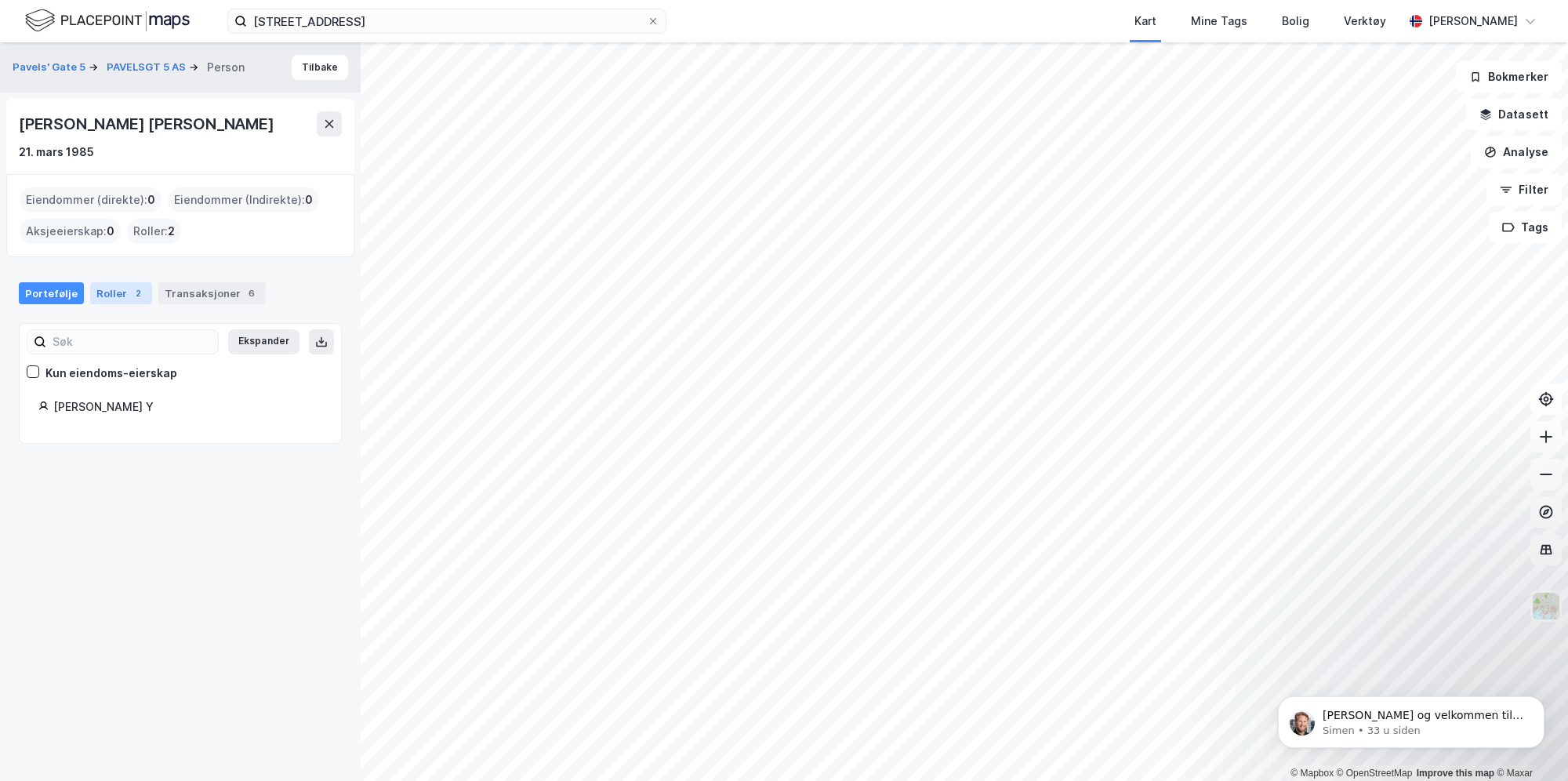
click at [111, 298] on div "Roller 2" at bounding box center [121, 293] width 62 height 22
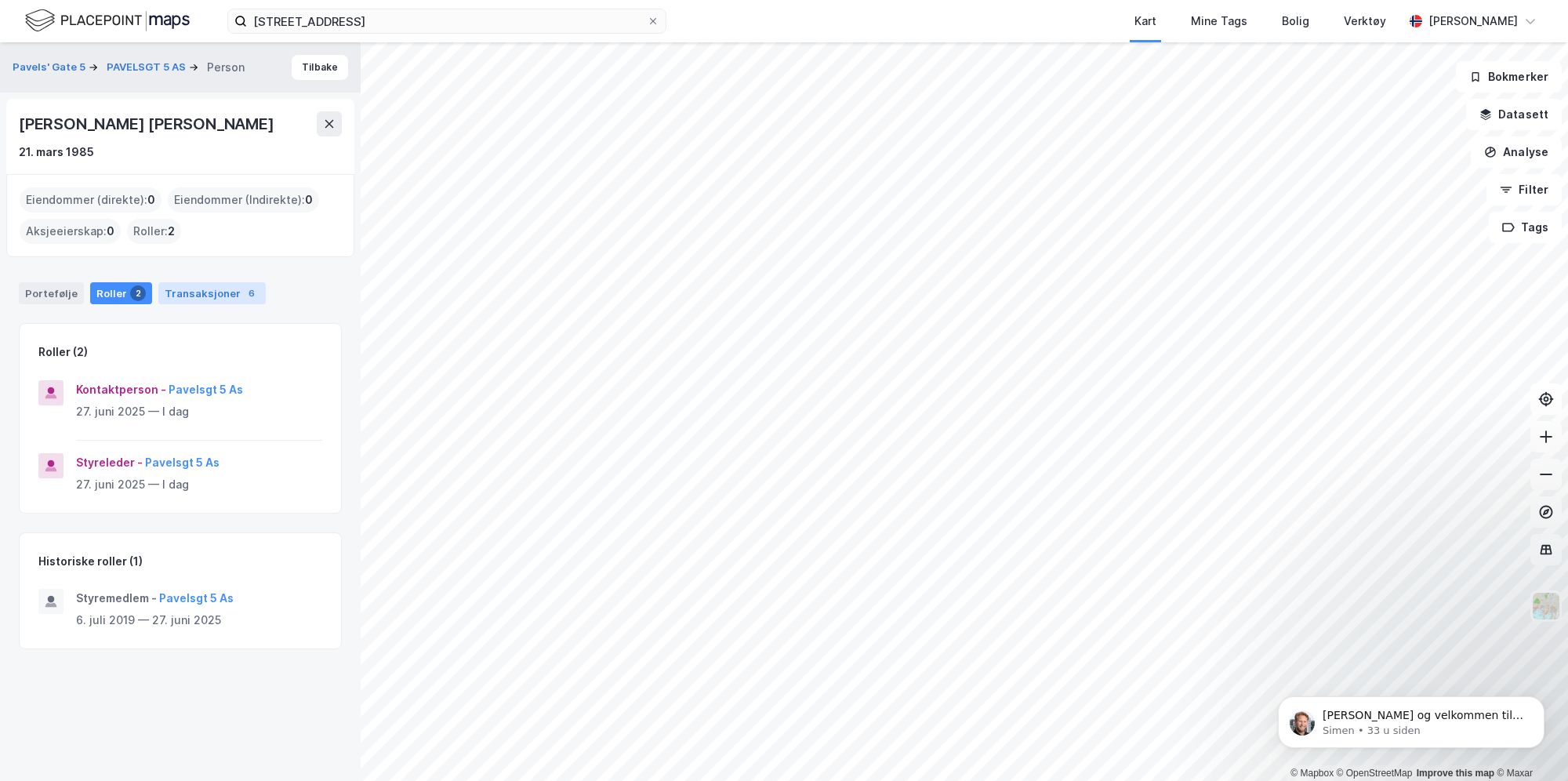
click at [192, 287] on div "Transaksjoner 6" at bounding box center [212, 293] width 107 height 22
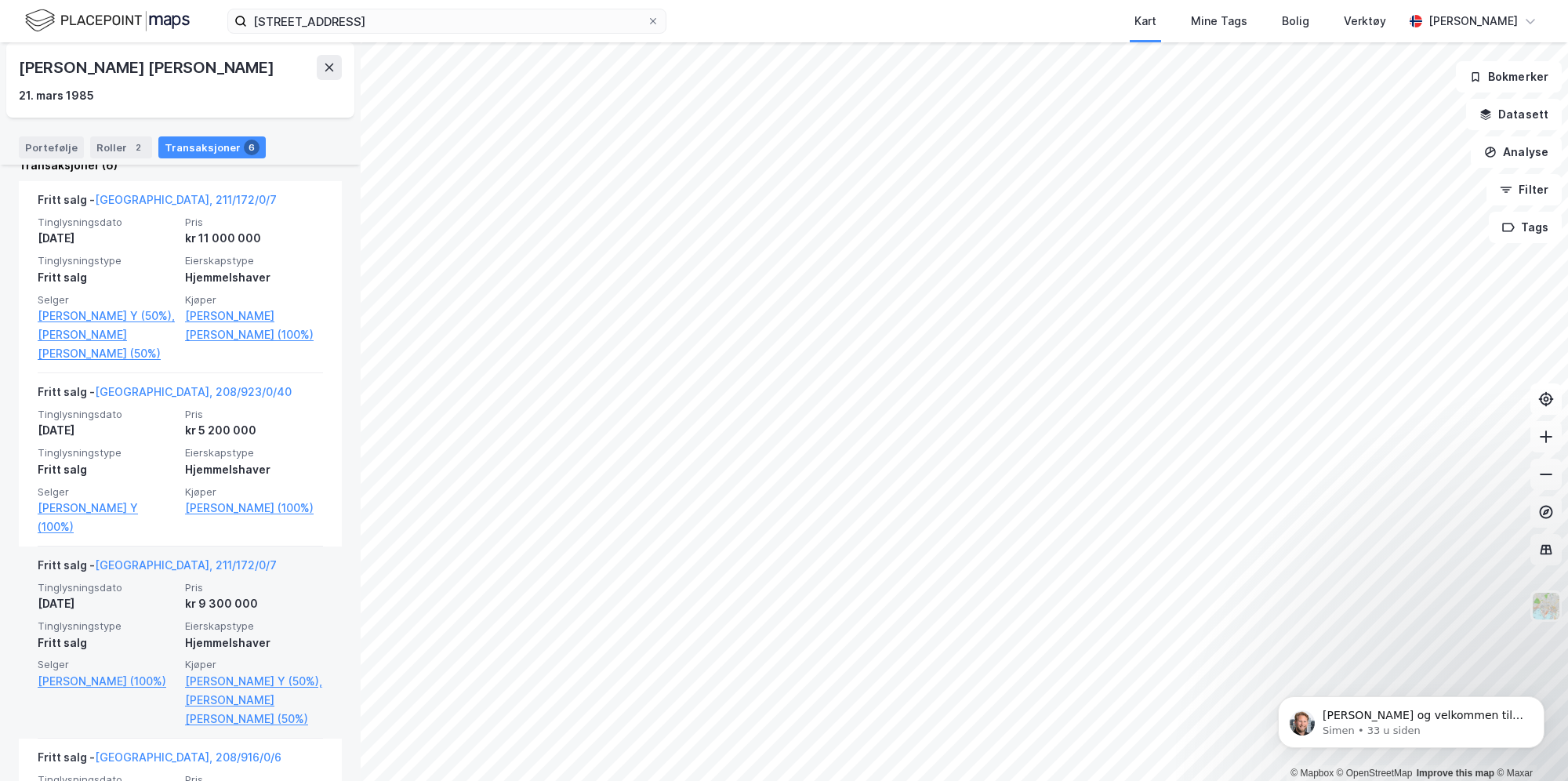
scroll to position [386, 0]
